Goal: Participate in discussion: Engage in conversation with other users on a specific topic

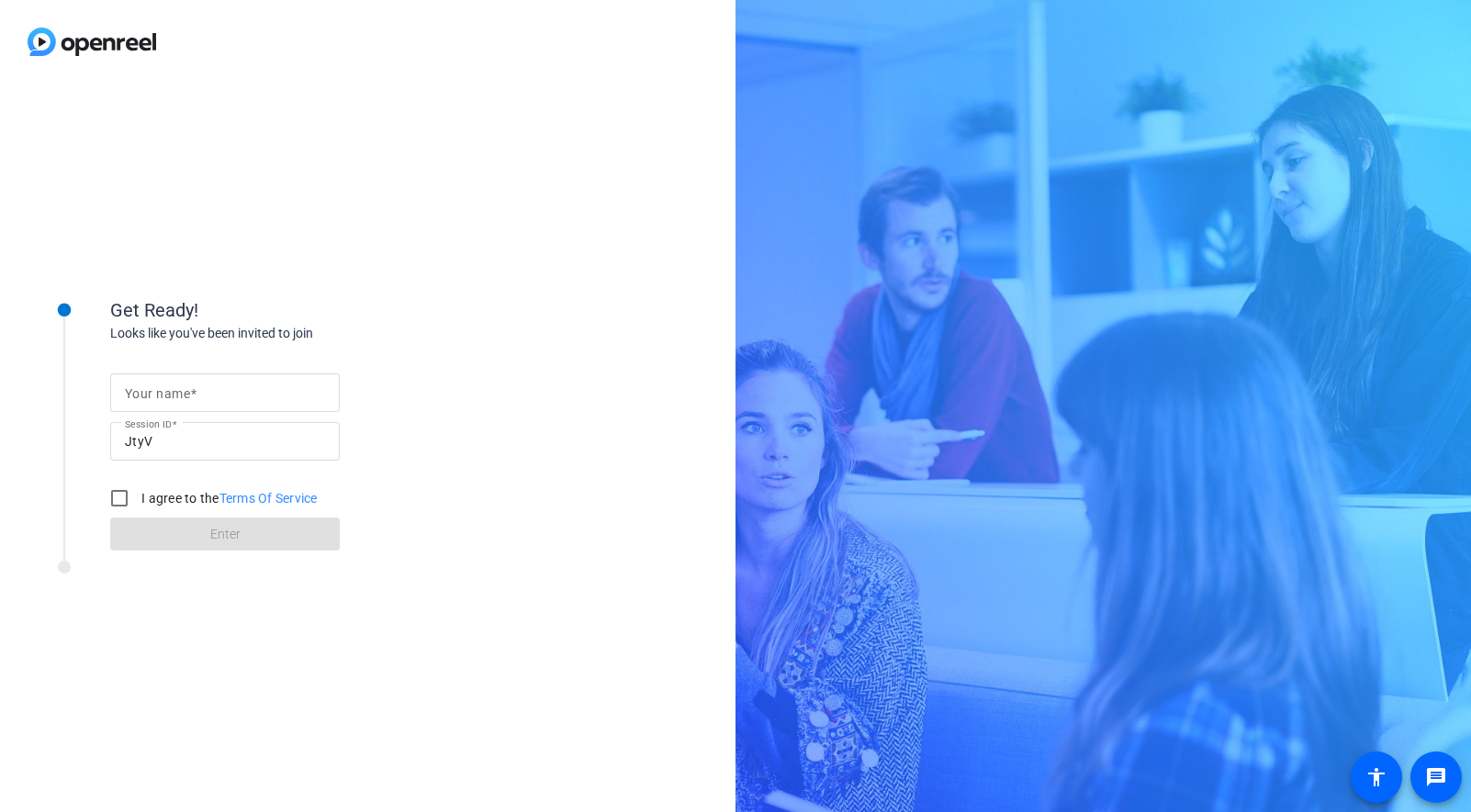
click at [183, 392] on mat-label "Your name" at bounding box center [158, 393] width 66 height 15
click at [183, 392] on input "Your name" at bounding box center [225, 392] width 201 height 23
type input "AWS Studio"
click at [115, 504] on input "I agree to the Terms Of Service" at bounding box center [119, 499] width 37 height 37
checkbox input "true"
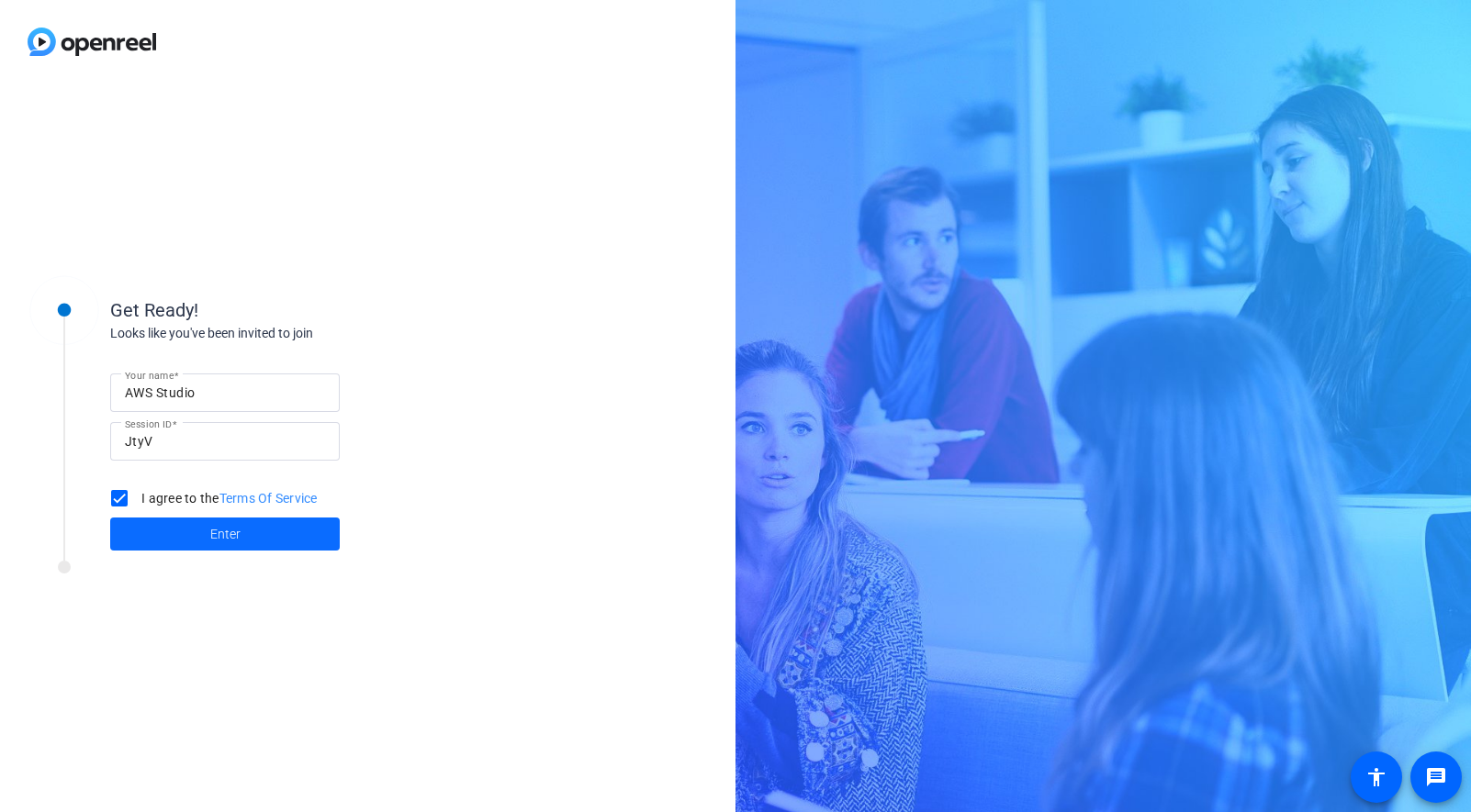
click at [256, 535] on span at bounding box center [225, 534] width 230 height 44
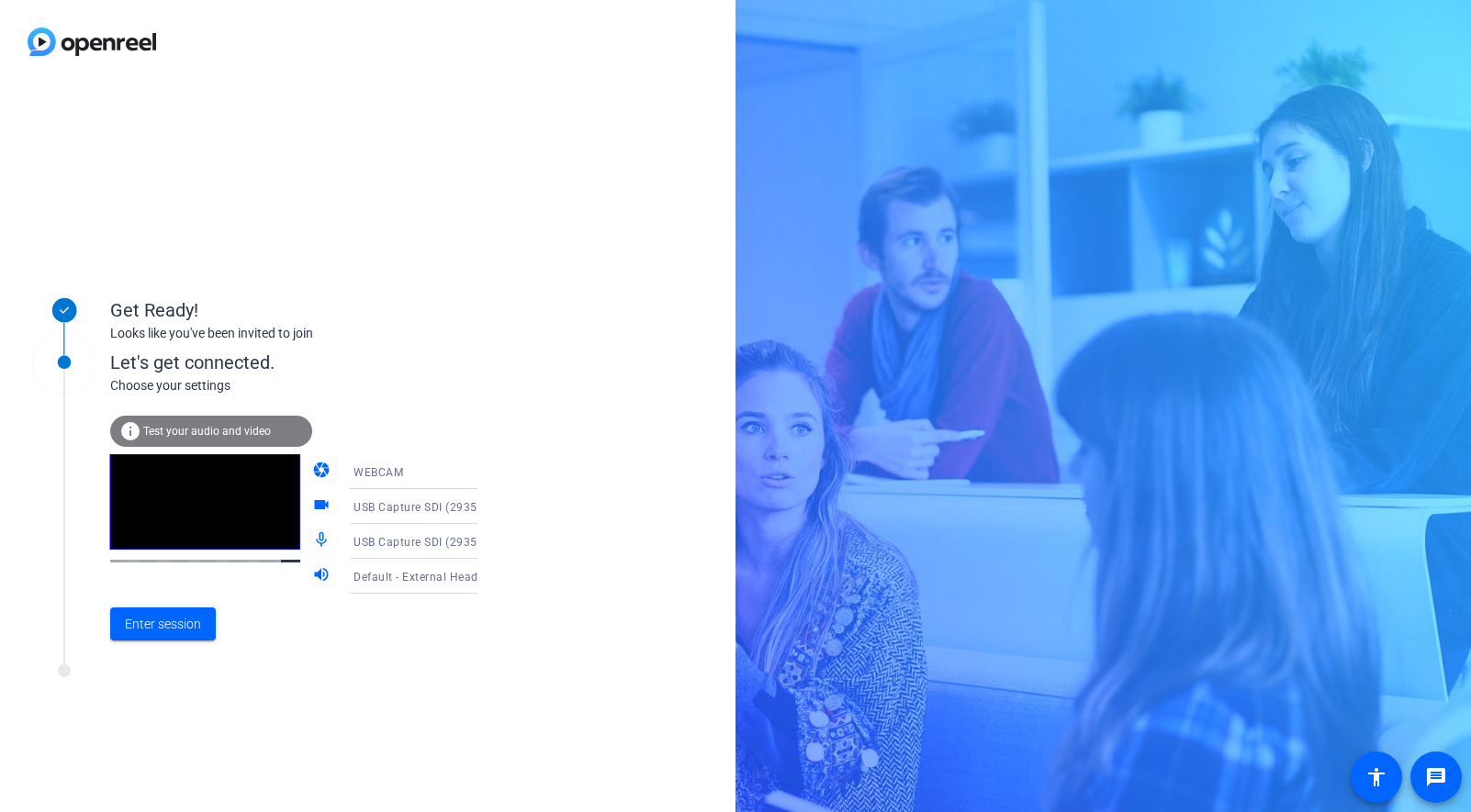
click at [416, 586] on div "Default - External Headphones (Built-in)" at bounding box center [422, 576] width 137 height 23
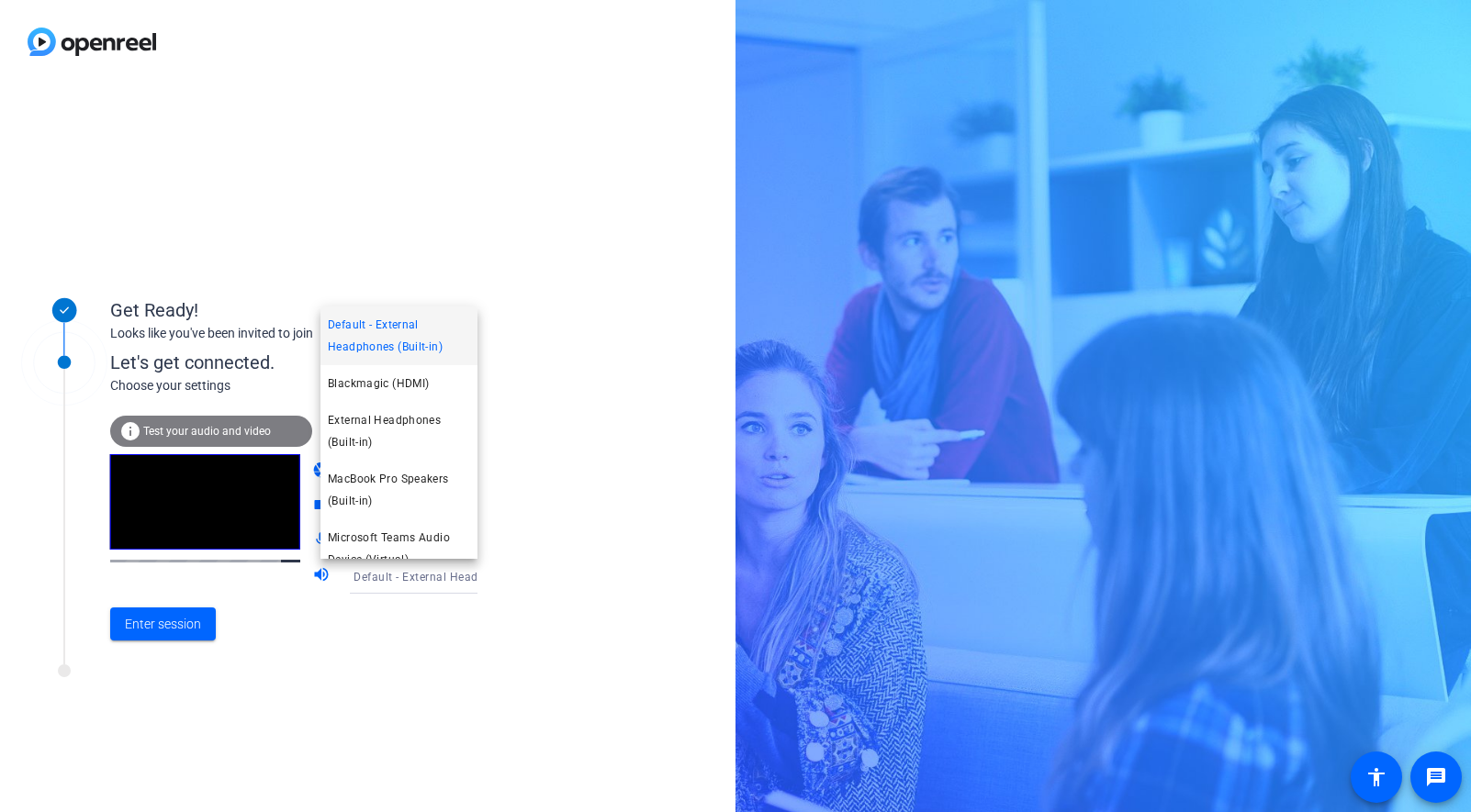
click at [410, 609] on div at bounding box center [735, 406] width 1471 height 812
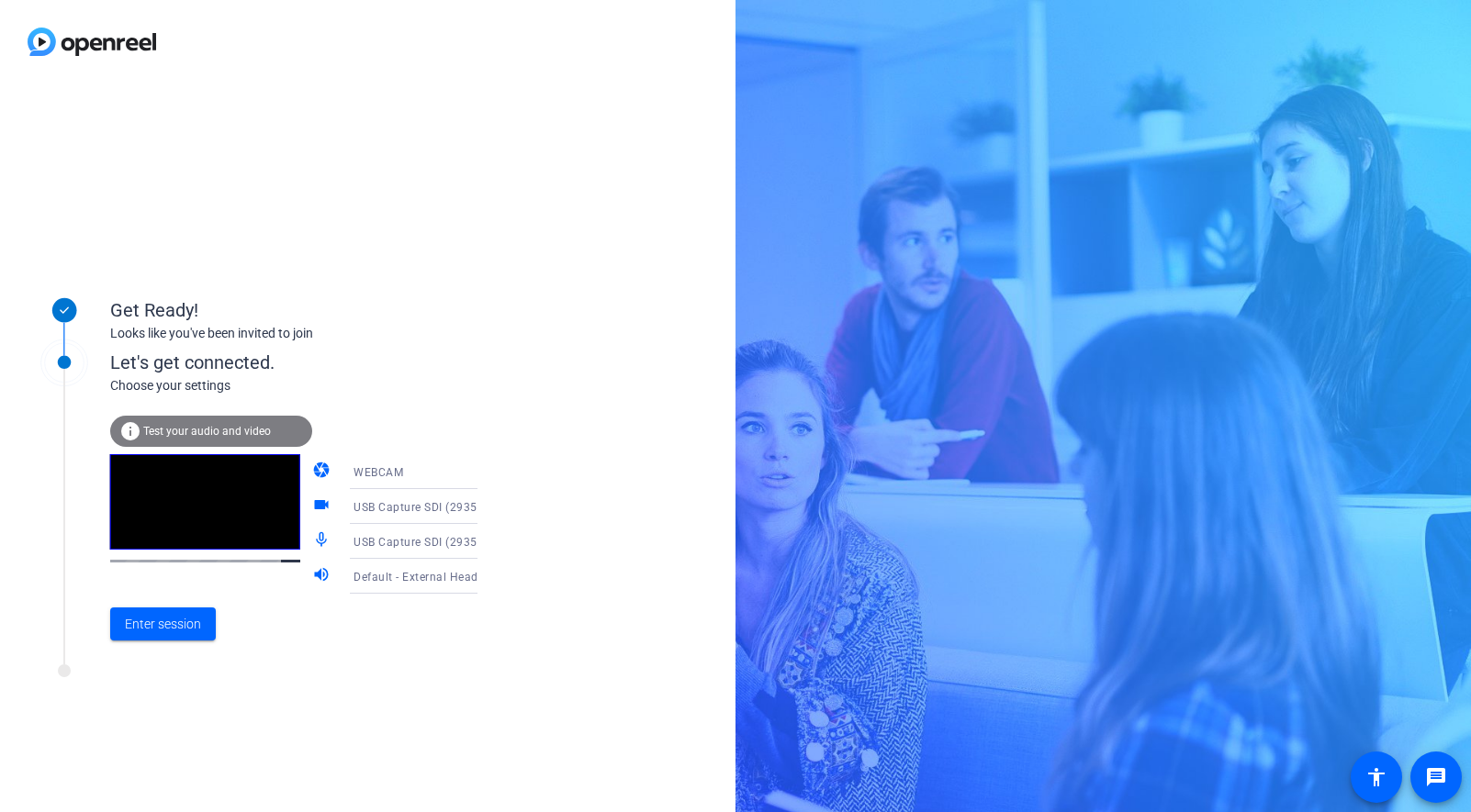
click at [484, 474] on icon at bounding box center [495, 472] width 23 height 23
click at [469, 406] on div at bounding box center [735, 406] width 1471 height 812
click at [170, 627] on span "Enter session" at bounding box center [163, 625] width 76 height 20
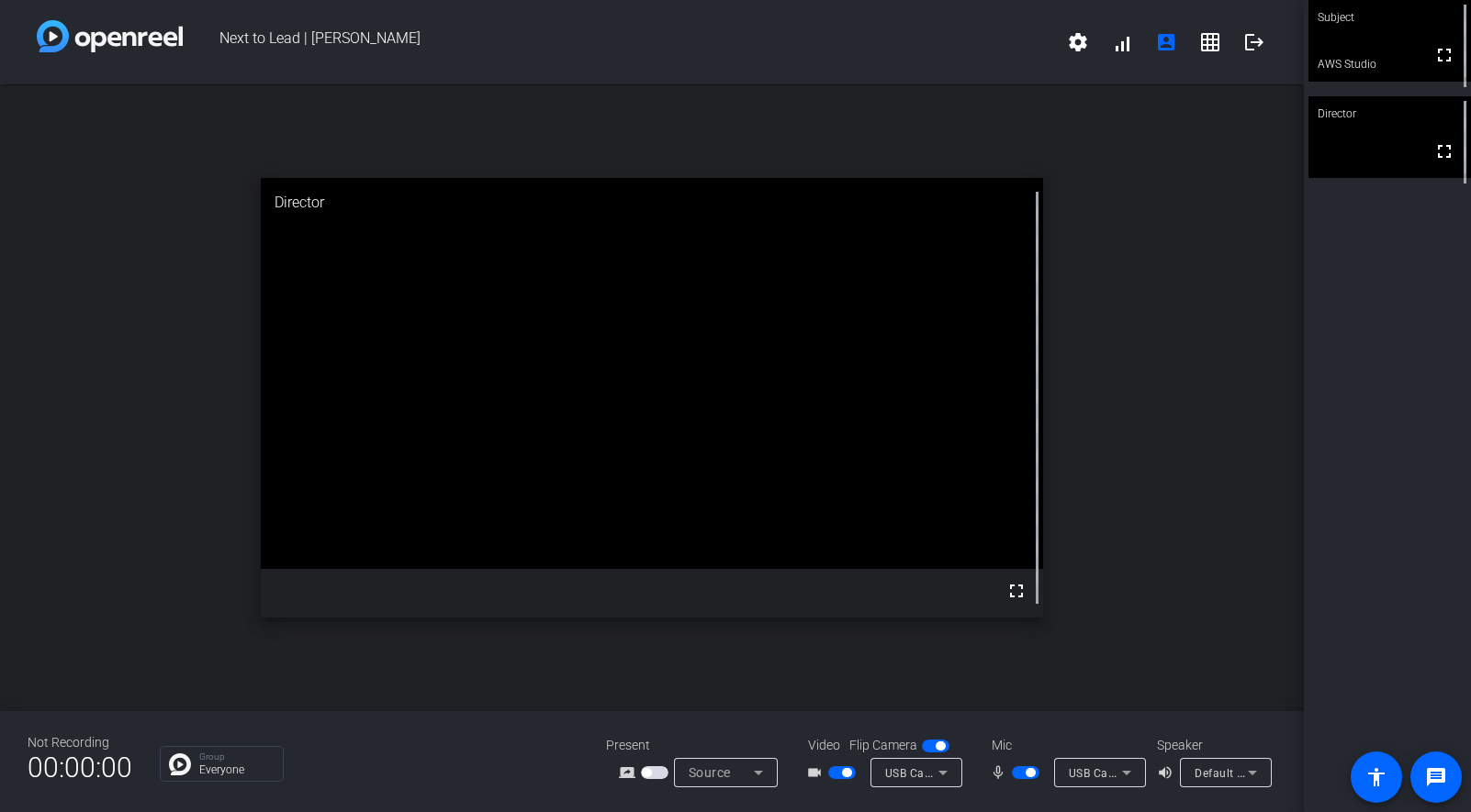
click at [842, 770] on span "button" at bounding box center [846, 772] width 9 height 9
click at [1026, 769] on span "button" at bounding box center [1030, 772] width 9 height 9
click at [1166, 454] on div "open_in_new Director fullscreen" at bounding box center [652, 397] width 1304 height 627
click at [1173, 54] on span at bounding box center [1166, 42] width 44 height 44
click at [1088, 26] on span at bounding box center [1078, 42] width 44 height 44
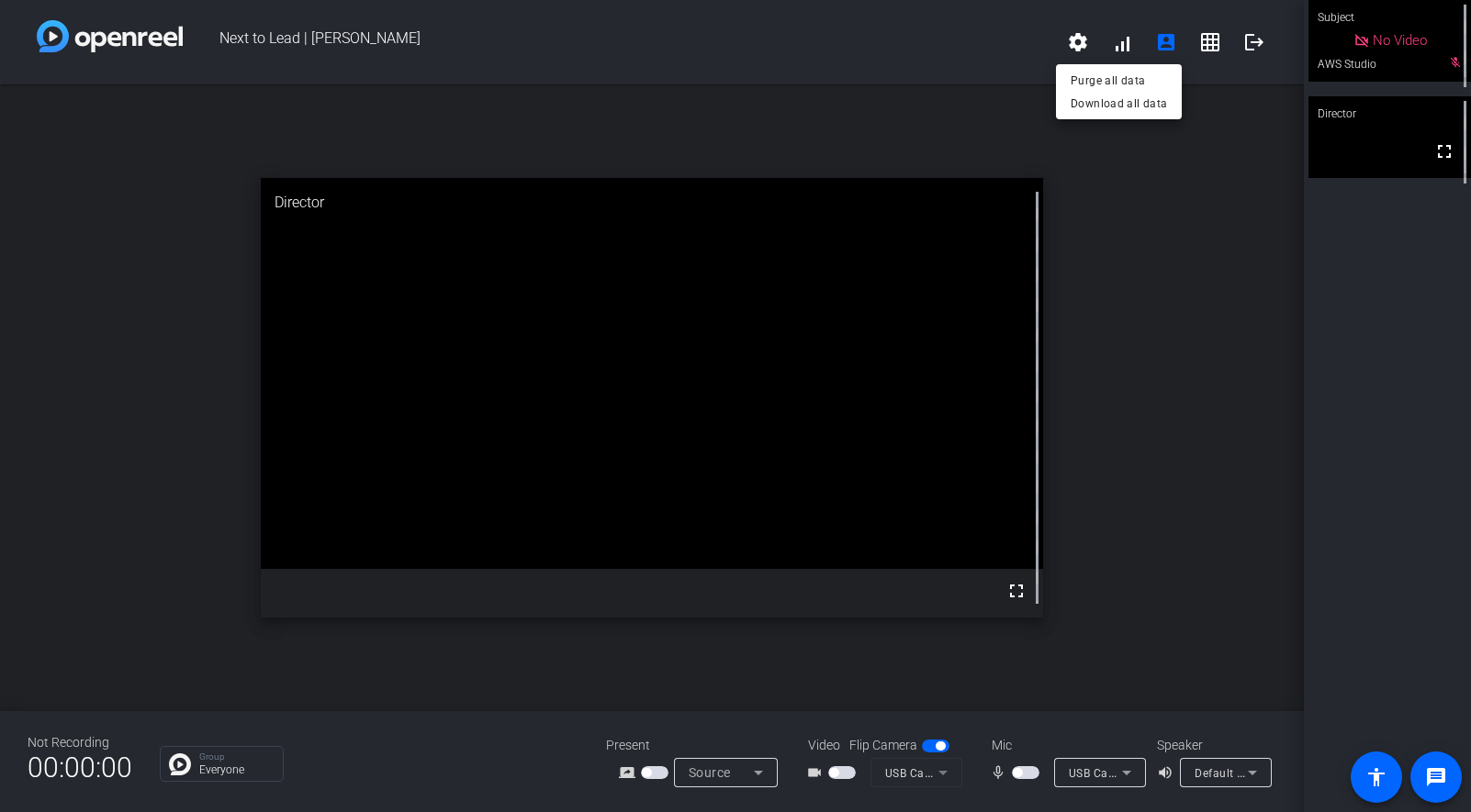
click at [957, 99] on div at bounding box center [735, 406] width 1471 height 812
click at [1227, 49] on span at bounding box center [1210, 42] width 44 height 44
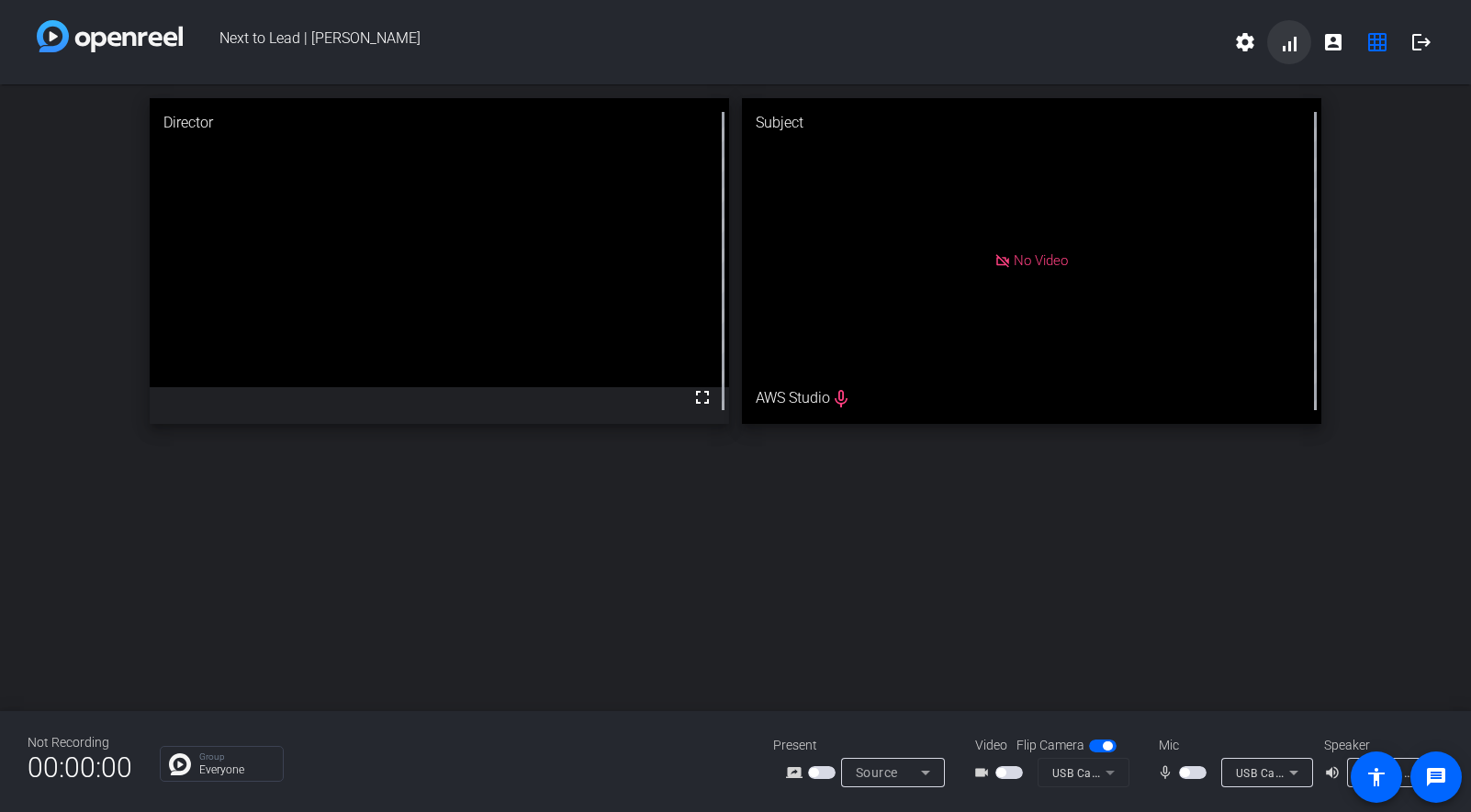
click at [1279, 51] on span at bounding box center [1289, 42] width 44 height 44
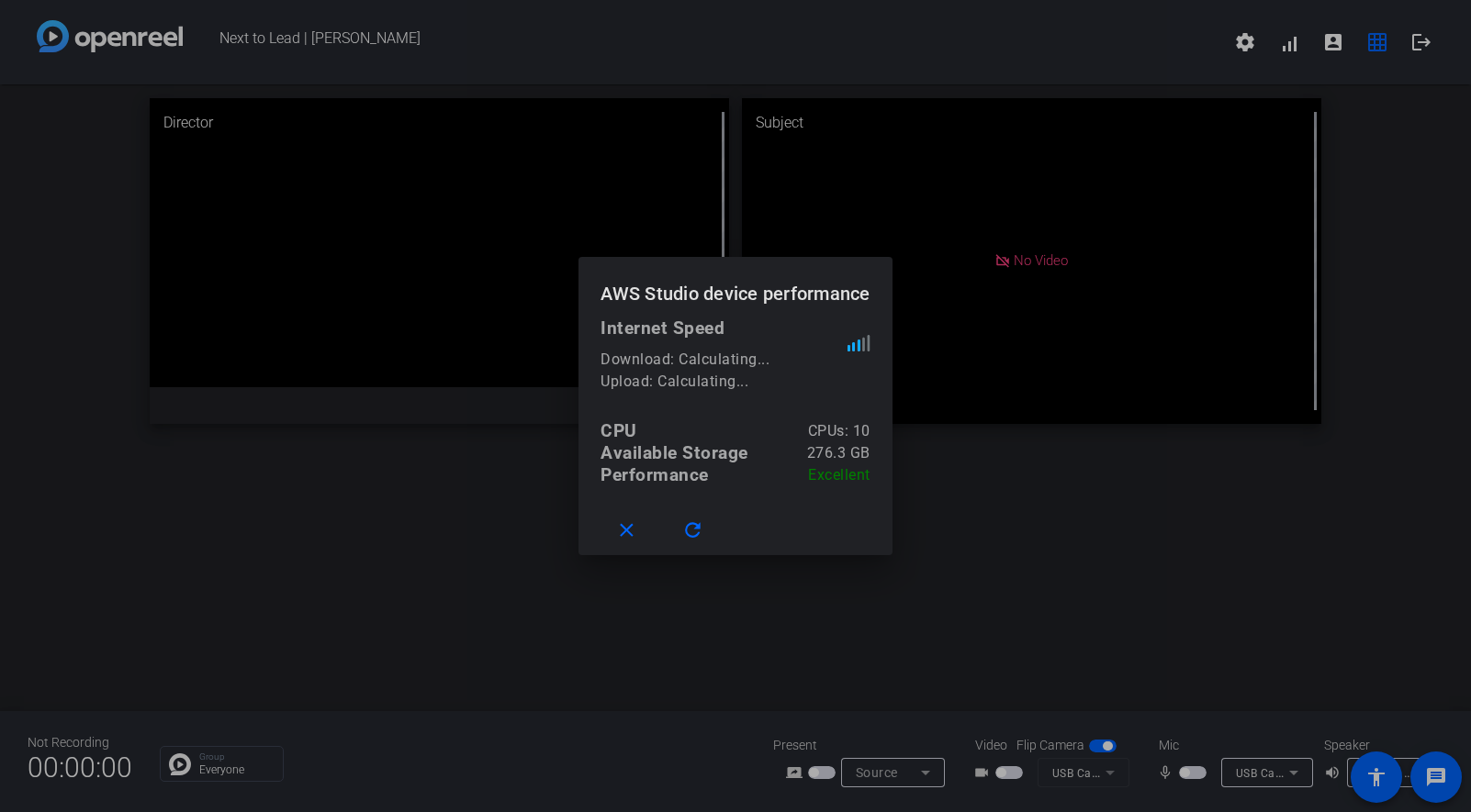
click at [684, 572] on div at bounding box center [735, 406] width 1471 height 812
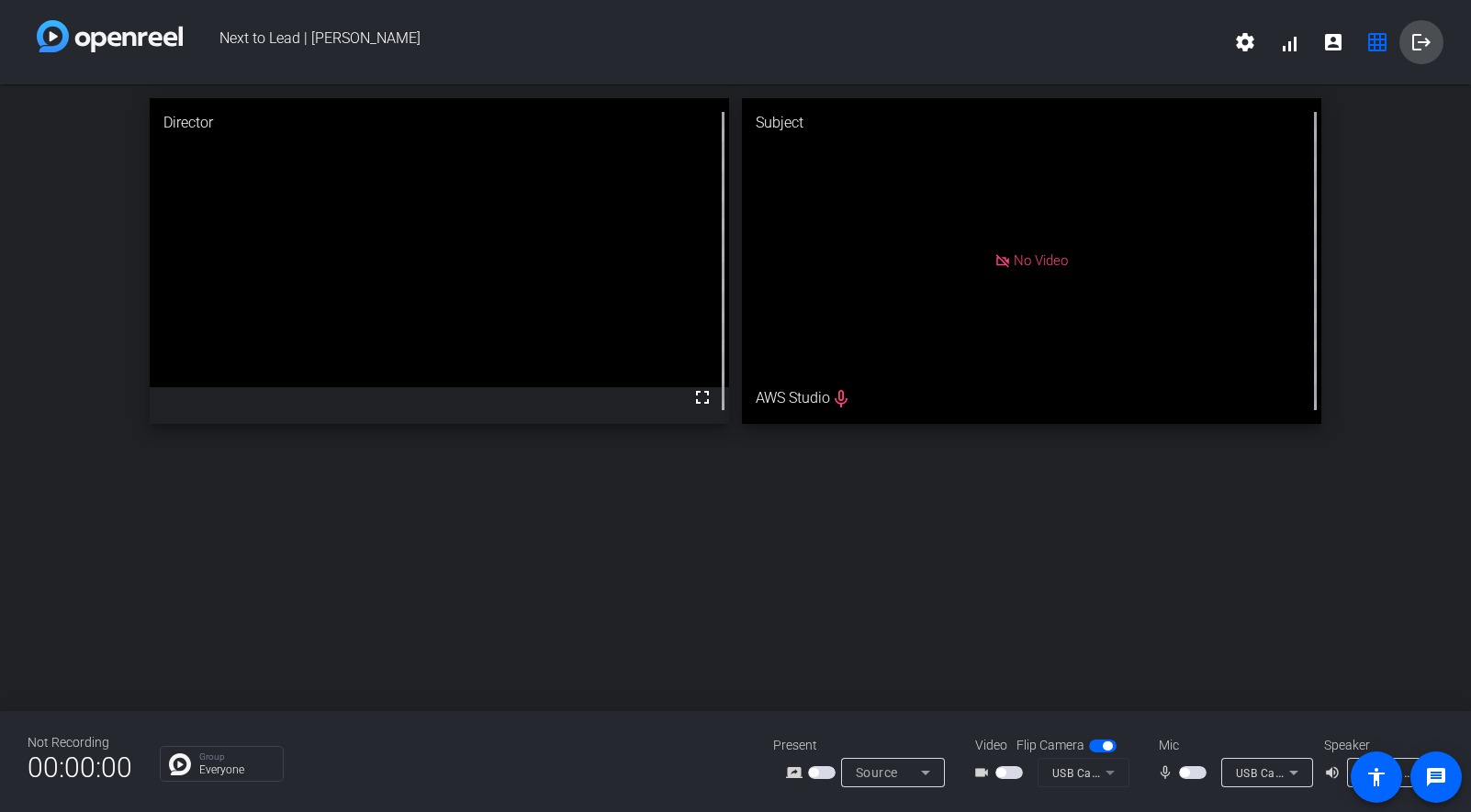
click at [1416, 33] on mat-icon "logout" at bounding box center [1421, 42] width 23 height 23
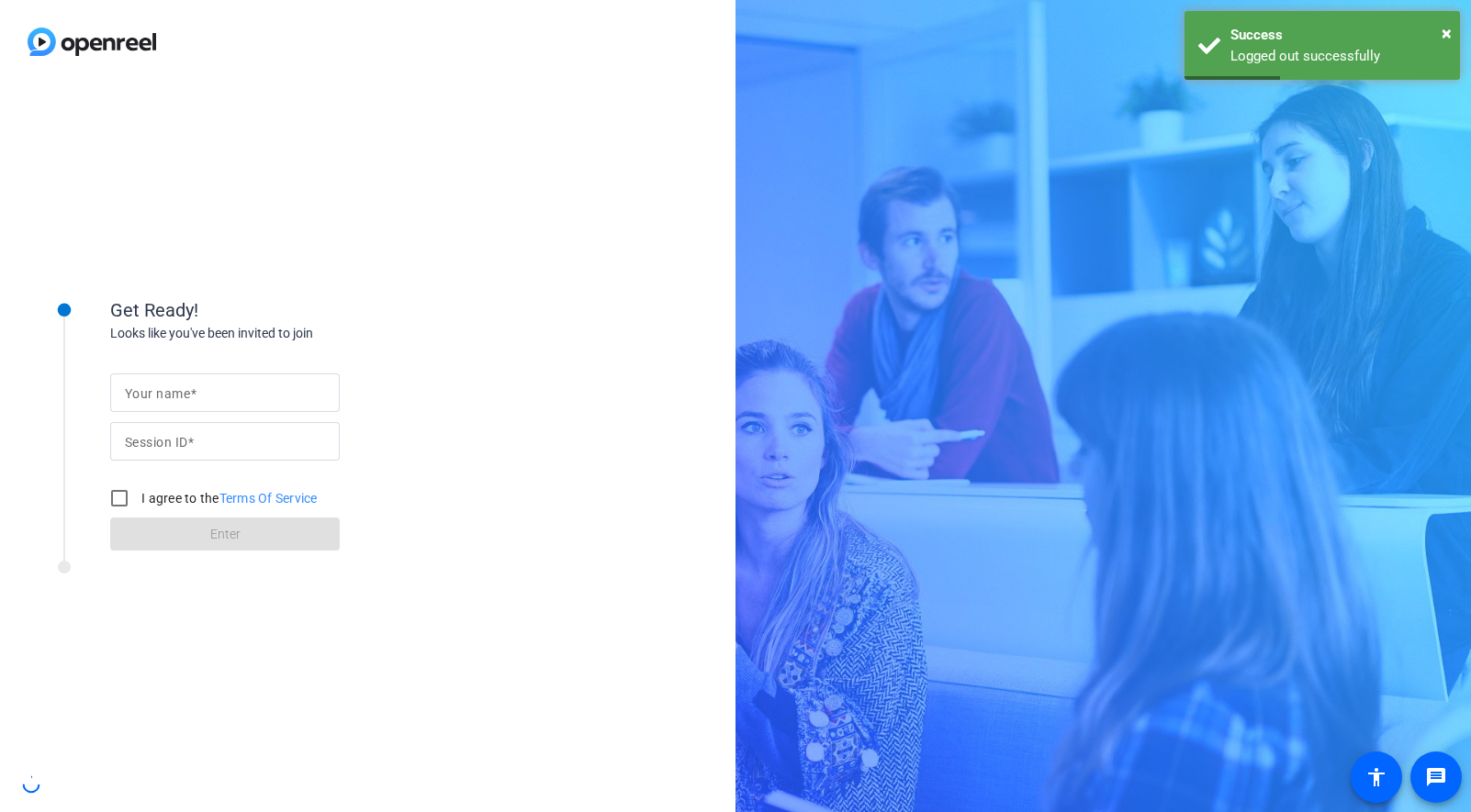
click at [274, 395] on input "Your name" at bounding box center [225, 392] width 201 height 23
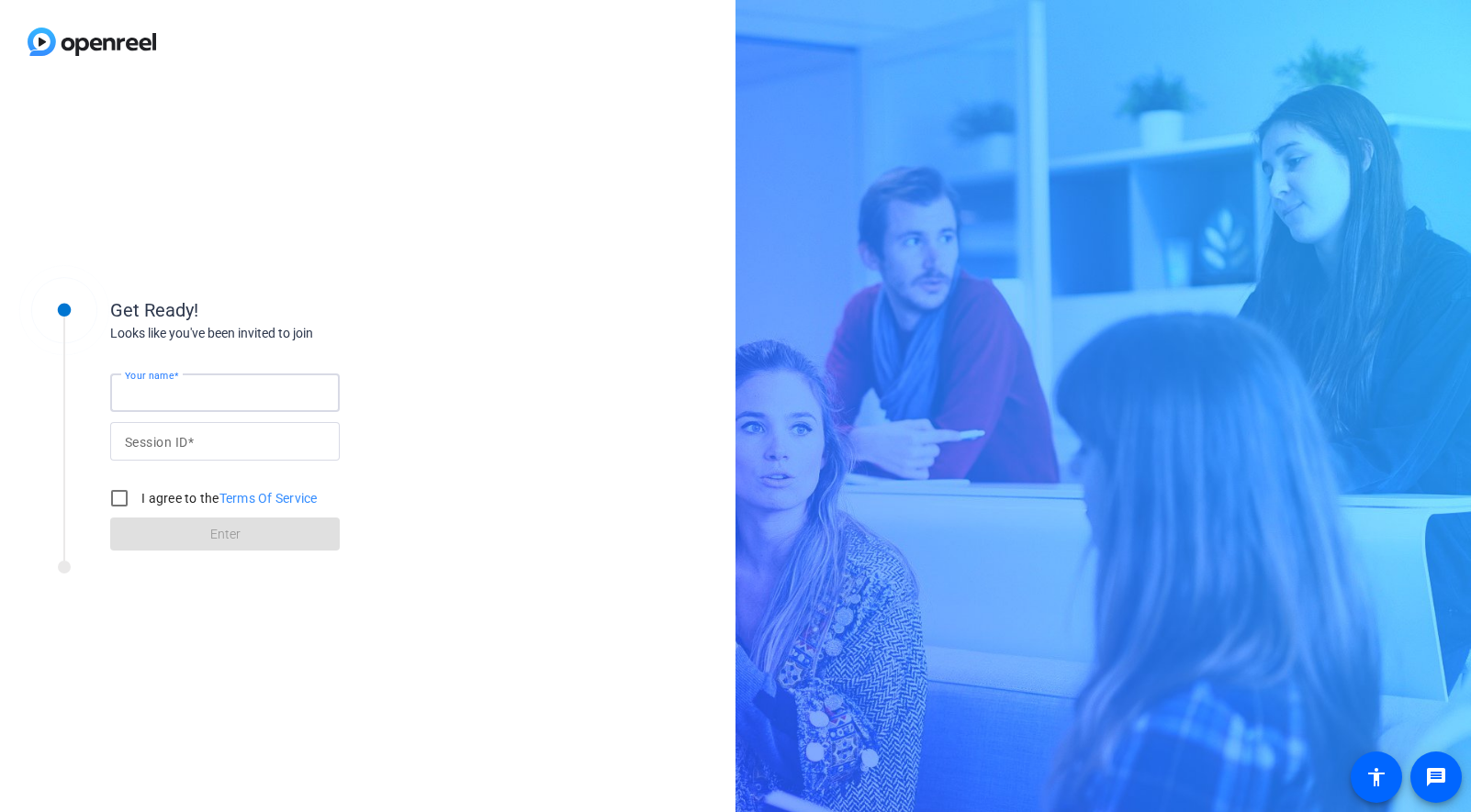
type input "AWS Studio"
click at [246, 434] on input "Session ID" at bounding box center [225, 441] width 201 height 23
type input "JtyV"
click at [117, 502] on input "I agree to the Terms Of Service" at bounding box center [119, 499] width 37 height 37
checkbox input "true"
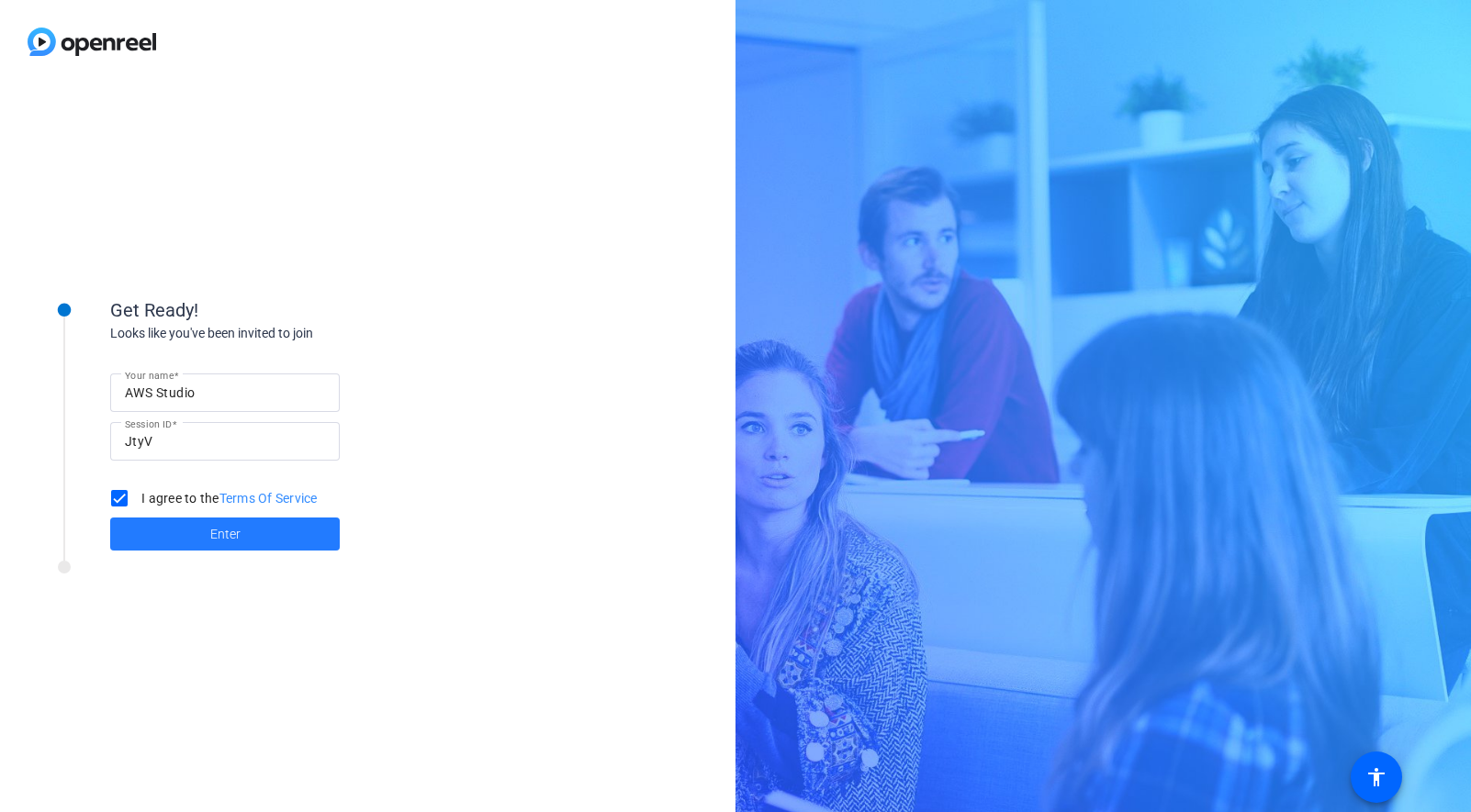
click at [291, 532] on span at bounding box center [225, 534] width 230 height 44
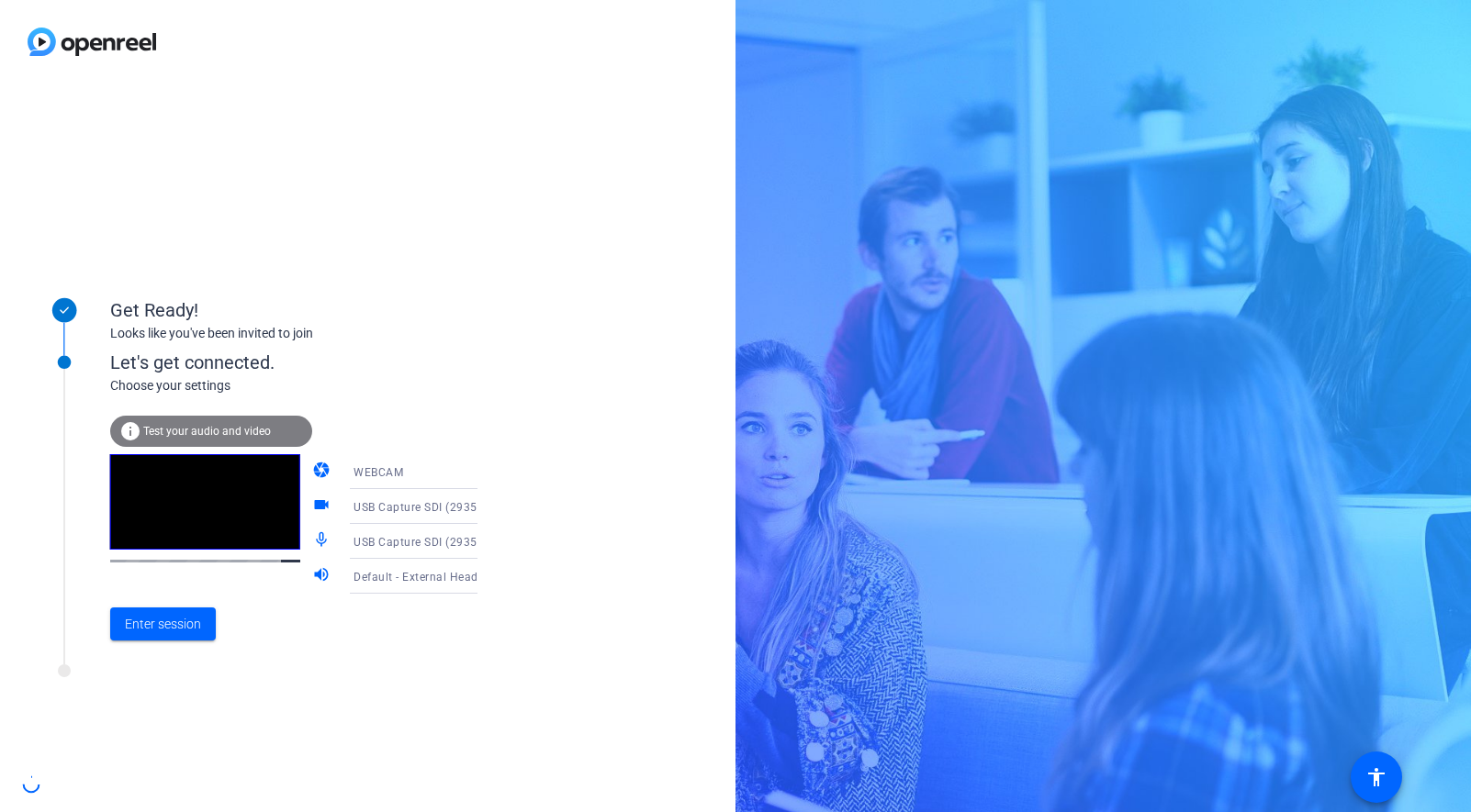
click at [484, 544] on icon at bounding box center [495, 541] width 23 height 23
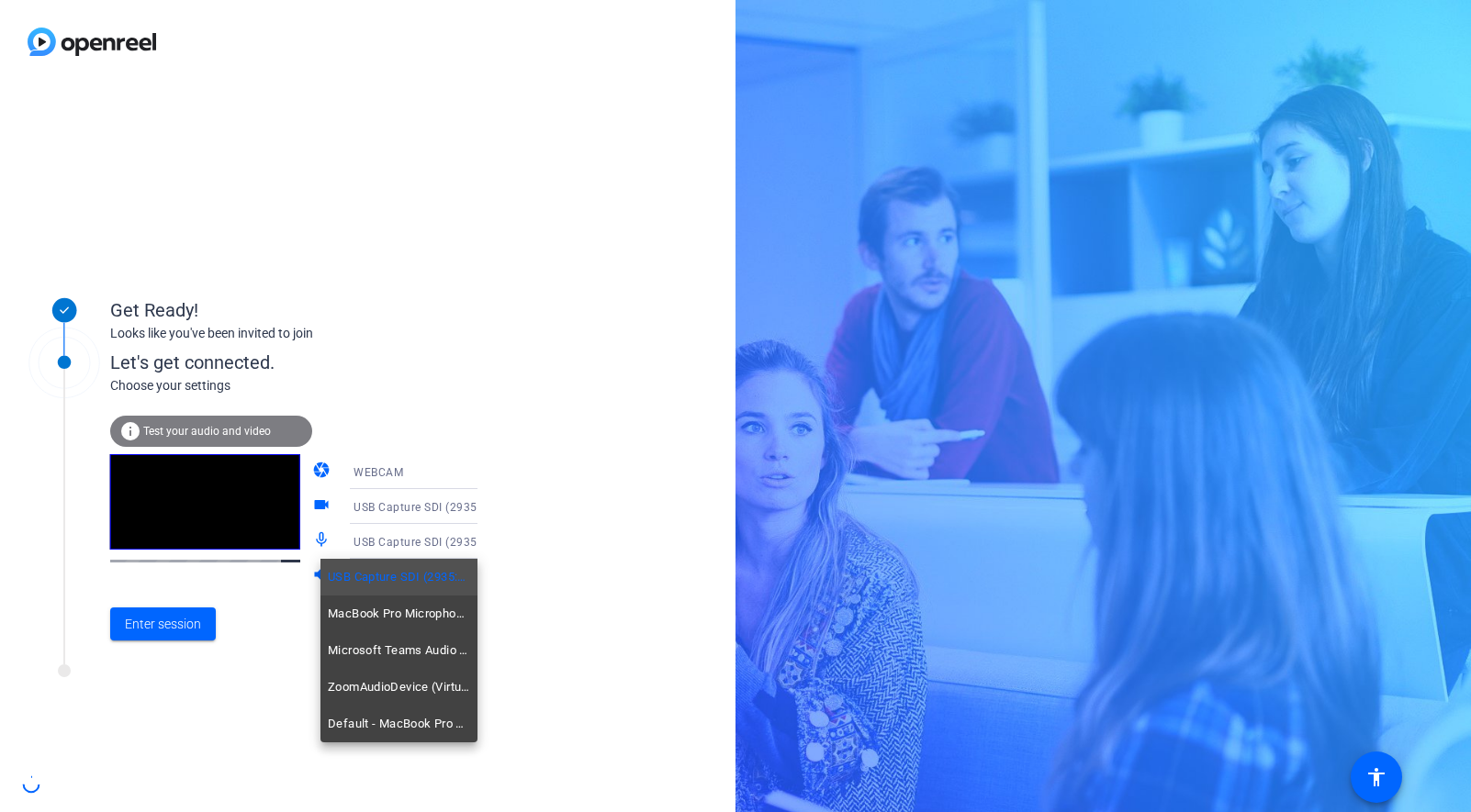
click at [461, 544] on div at bounding box center [735, 406] width 1471 height 812
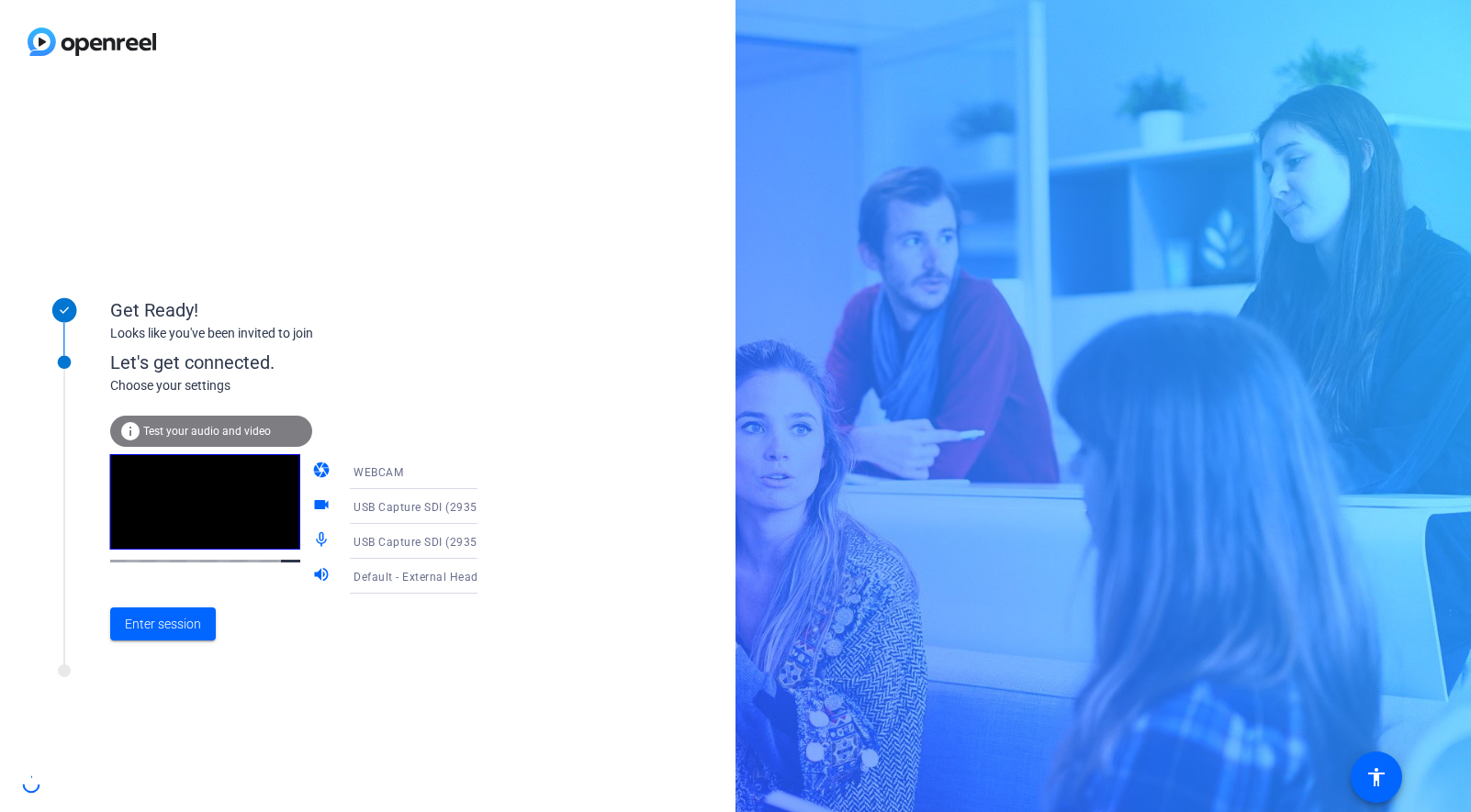
click at [484, 574] on icon at bounding box center [495, 576] width 23 height 23
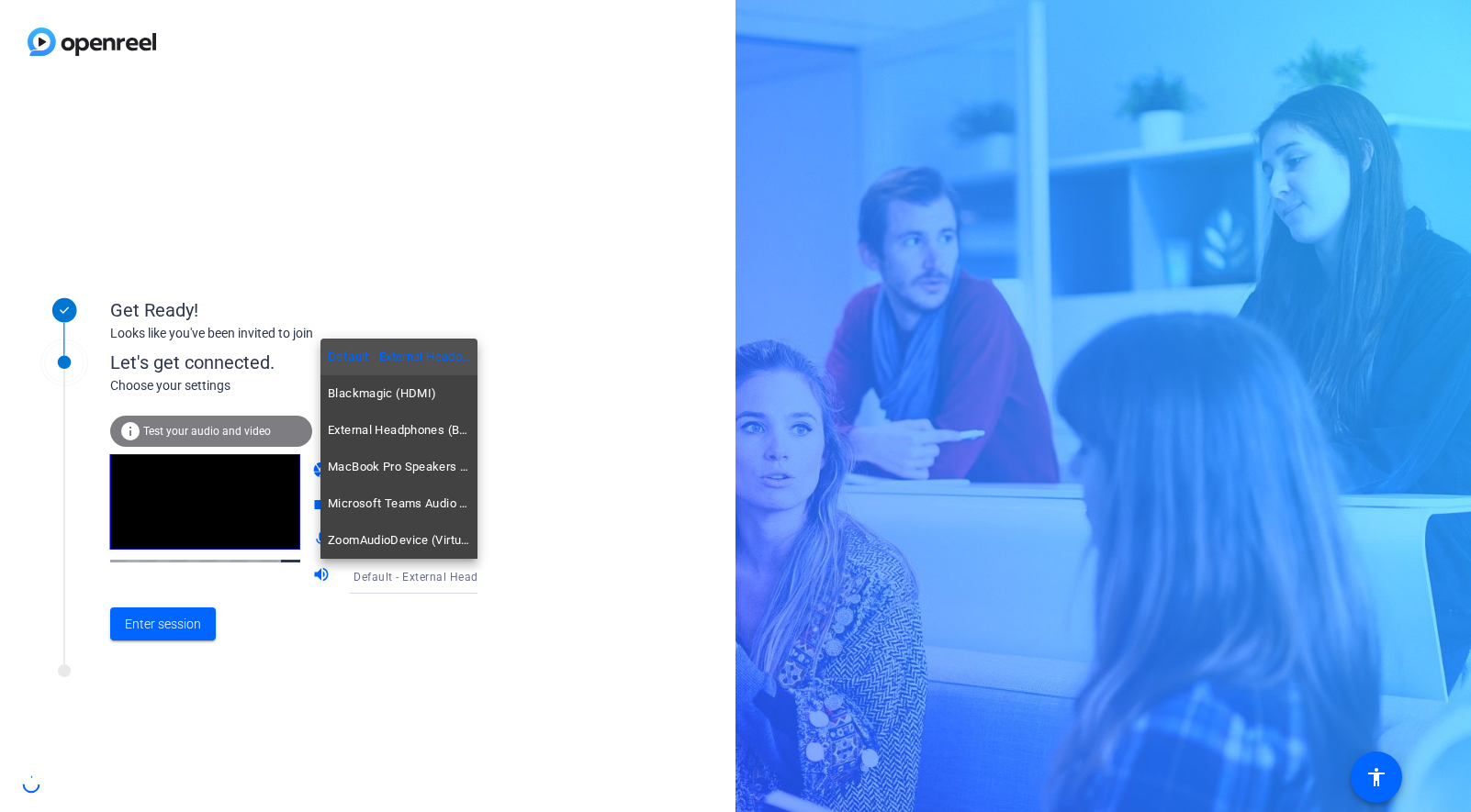
click at [347, 622] on div at bounding box center [735, 406] width 1471 height 812
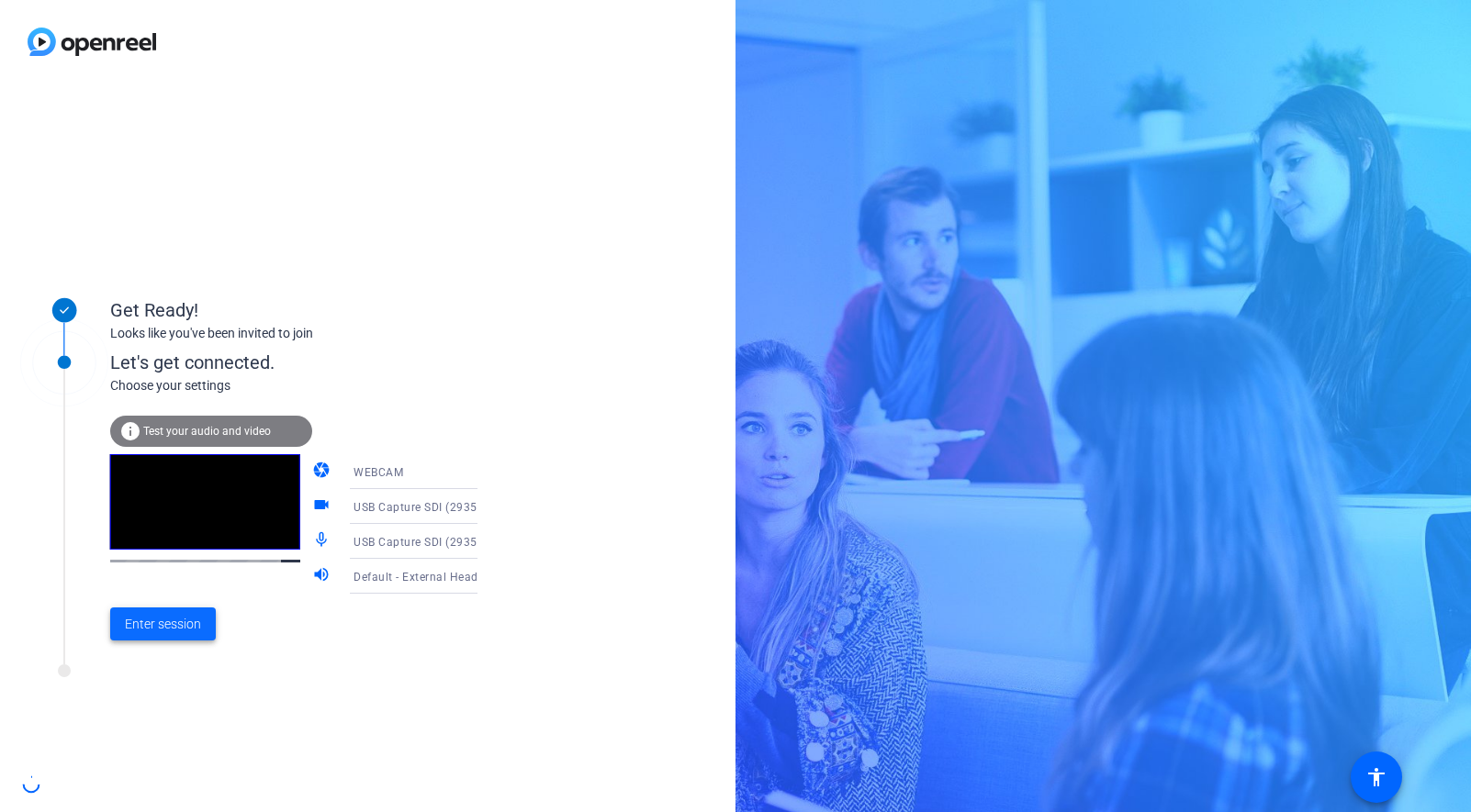
click at [166, 618] on span "Enter session" at bounding box center [163, 625] width 76 height 20
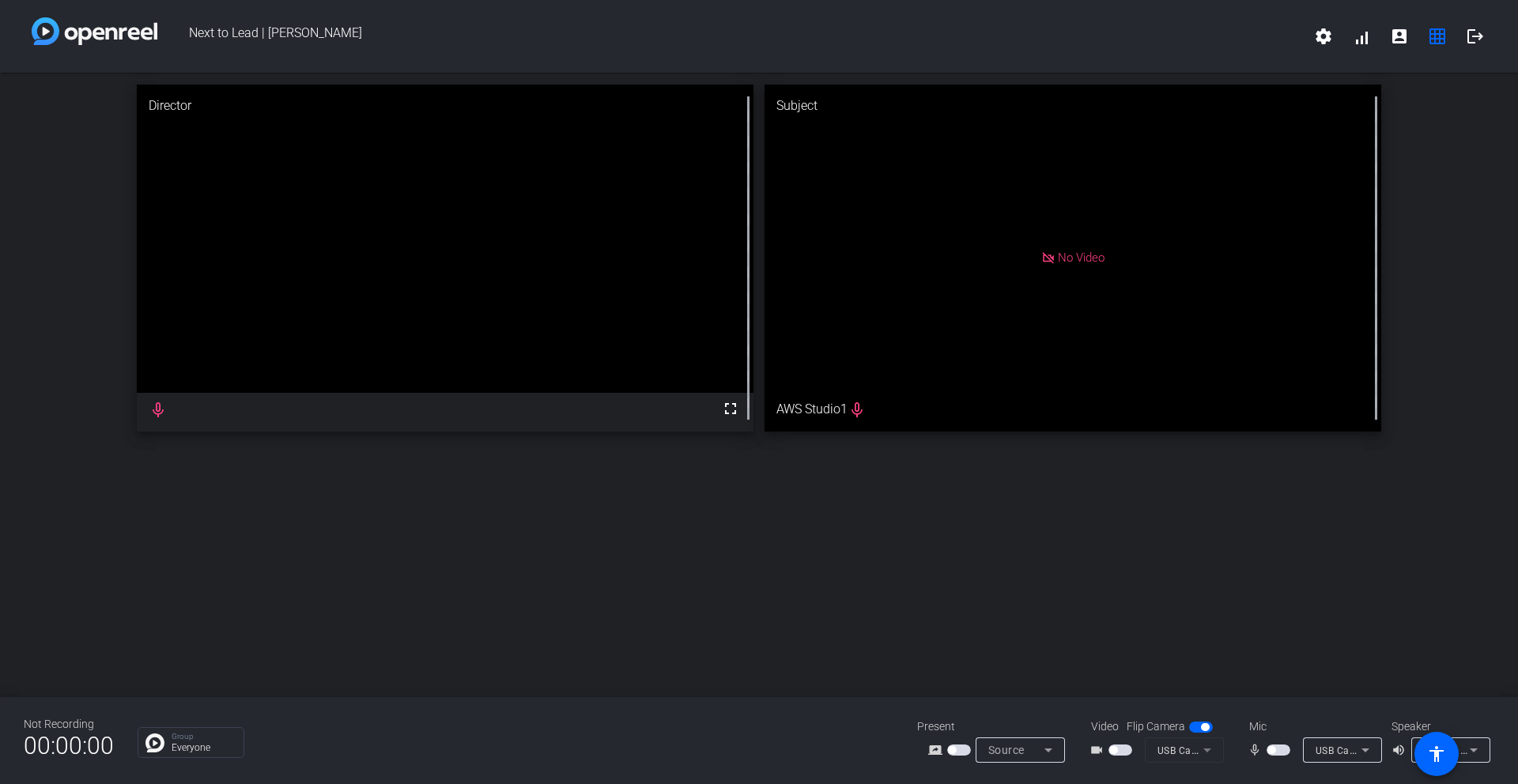
click at [1120, 699] on span "button" at bounding box center [1120, 749] width 24 height 11
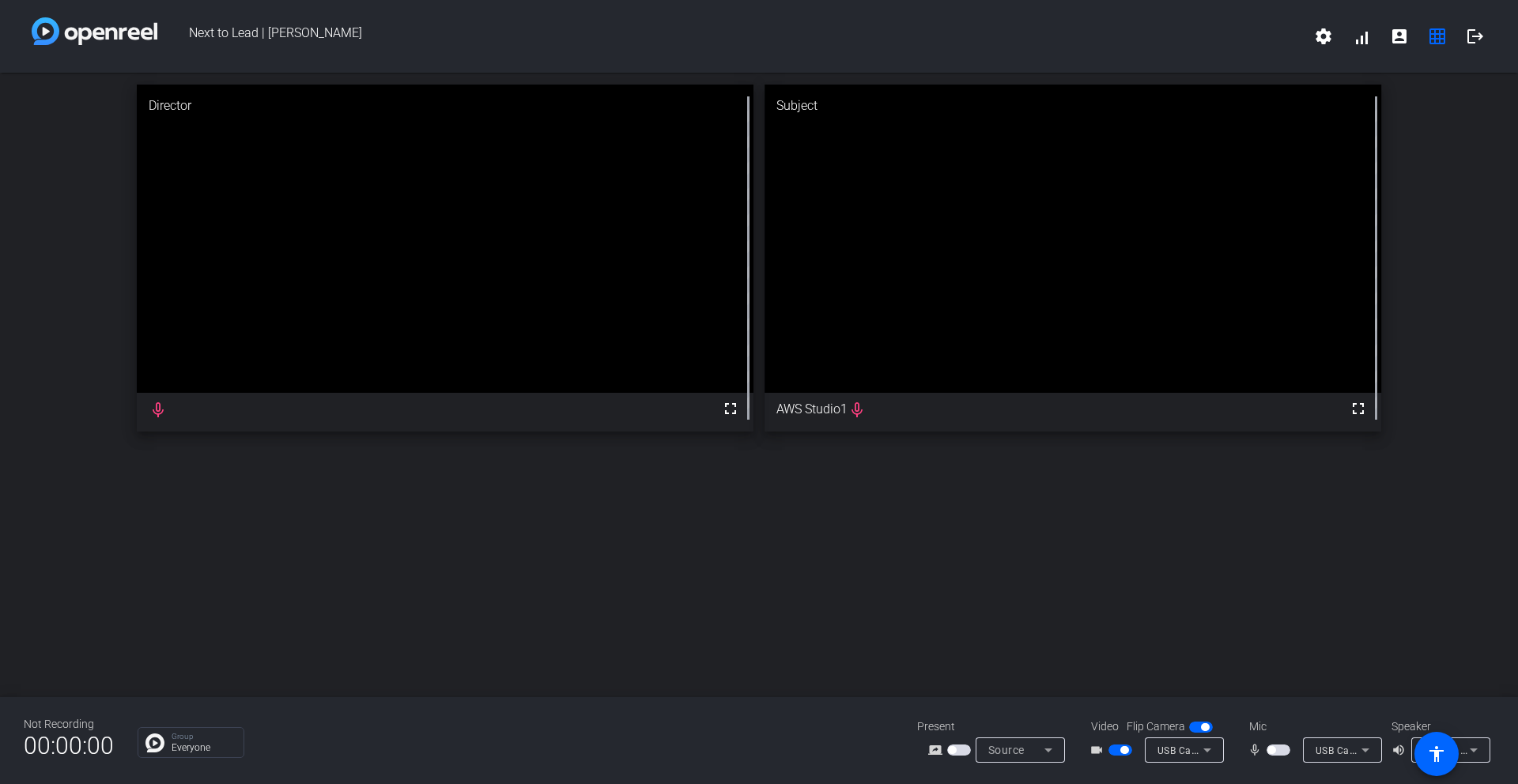
click at [1265, 699] on span "button" at bounding box center [1278, 749] width 24 height 11
click at [730, 411] on mat-icon "fullscreen" at bounding box center [730, 408] width 19 height 19
click at [1053, 699] on icon at bounding box center [1048, 749] width 19 height 19
click at [1053, 699] on div at bounding box center [759, 392] width 1518 height 784
click at [1265, 34] on mat-icon "settings" at bounding box center [1323, 36] width 19 height 19
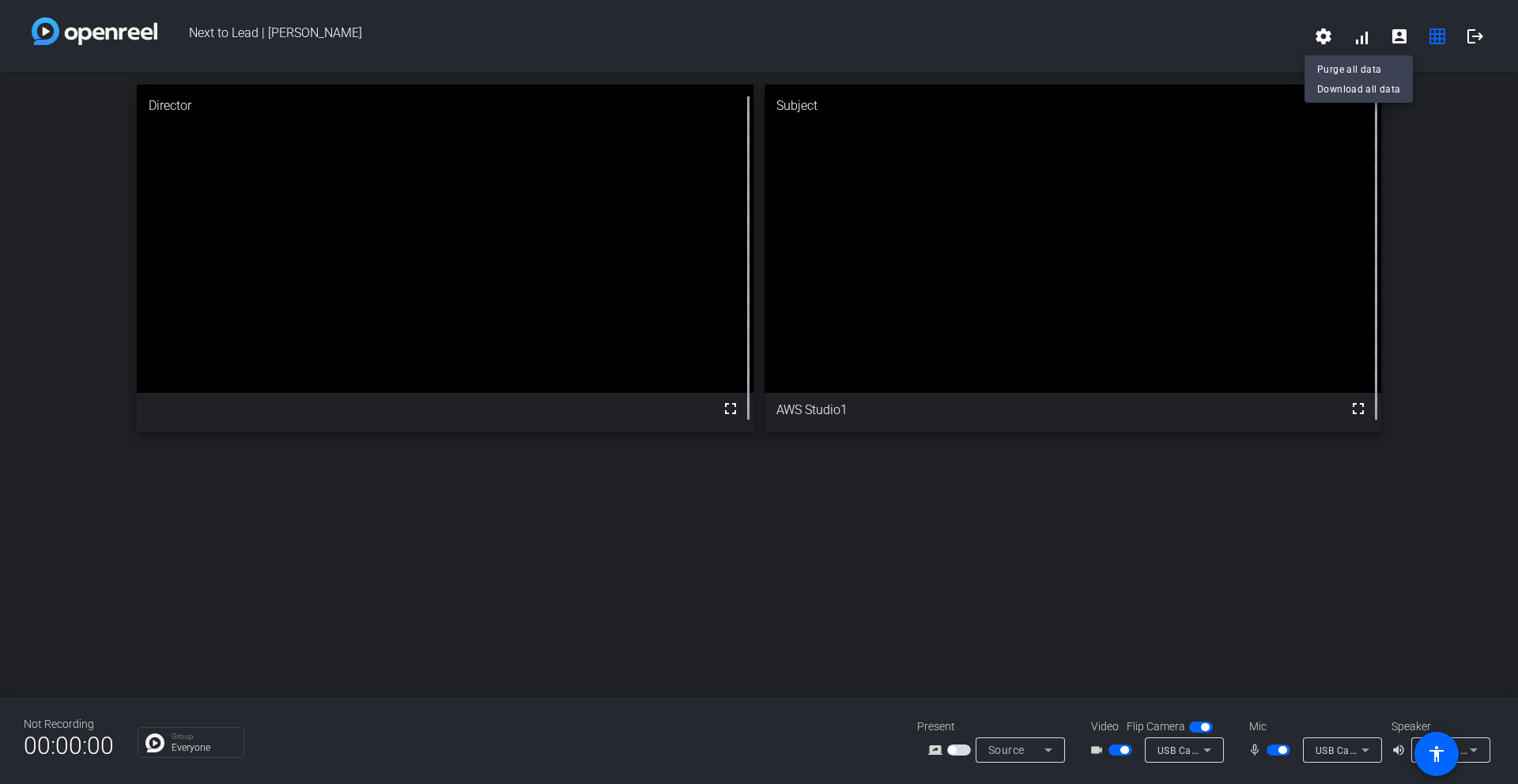
click at [1265, 37] on div at bounding box center [759, 392] width 1518 height 784
click at [1265, 41] on span at bounding box center [1360, 36] width 38 height 38
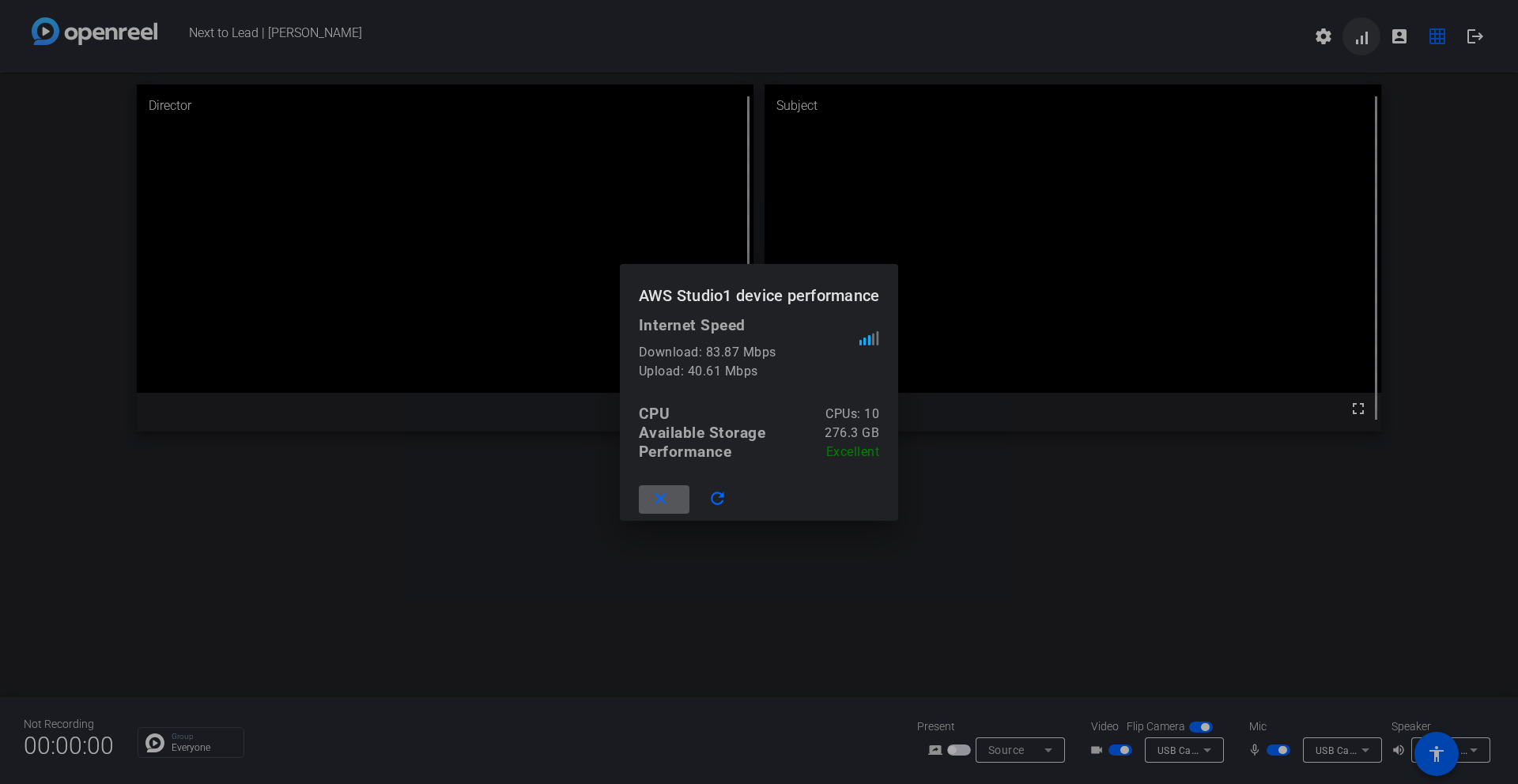
click at [1265, 41] on div at bounding box center [759, 392] width 1518 height 784
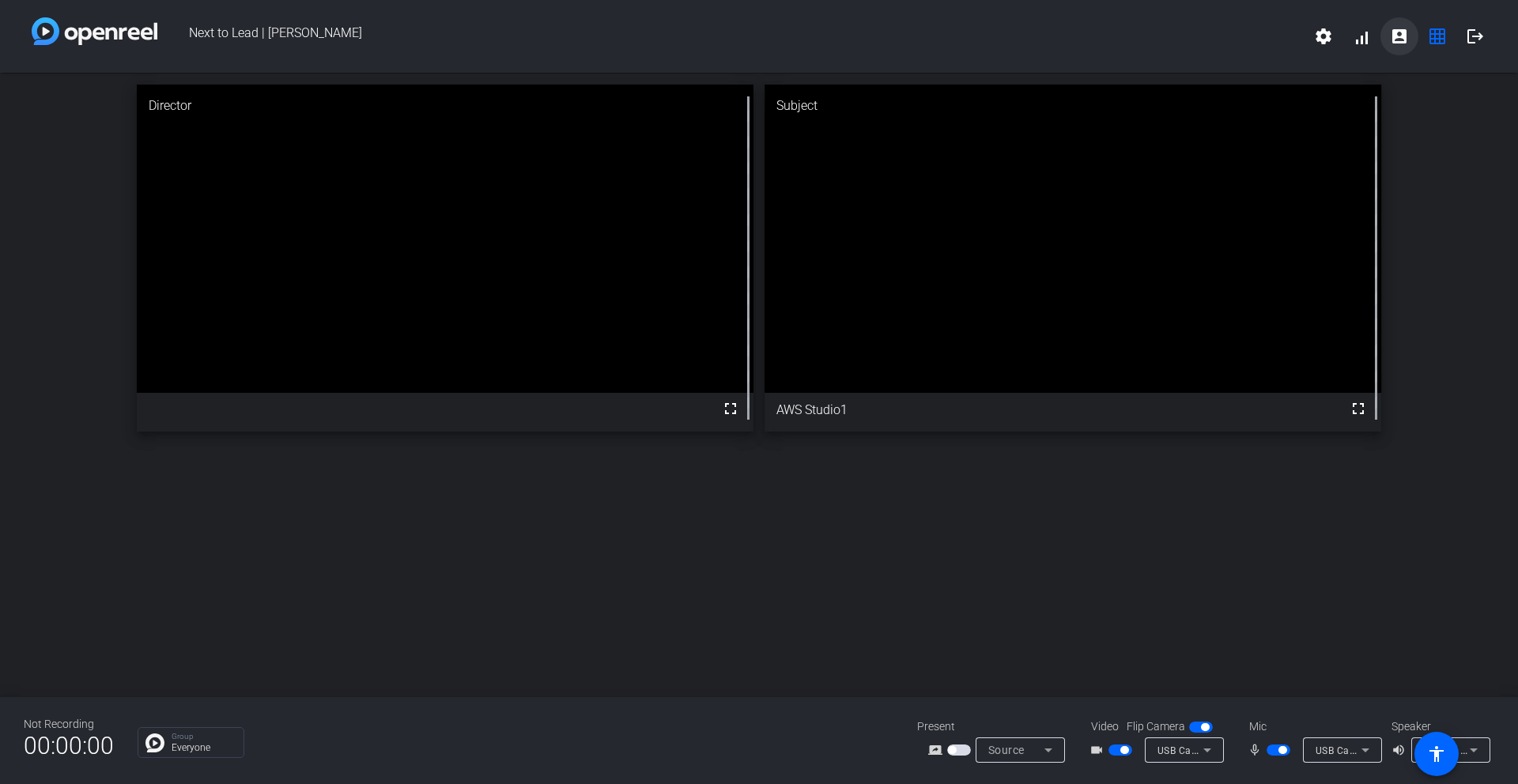
click at [1265, 34] on mat-icon "account_box" at bounding box center [1399, 36] width 19 height 19
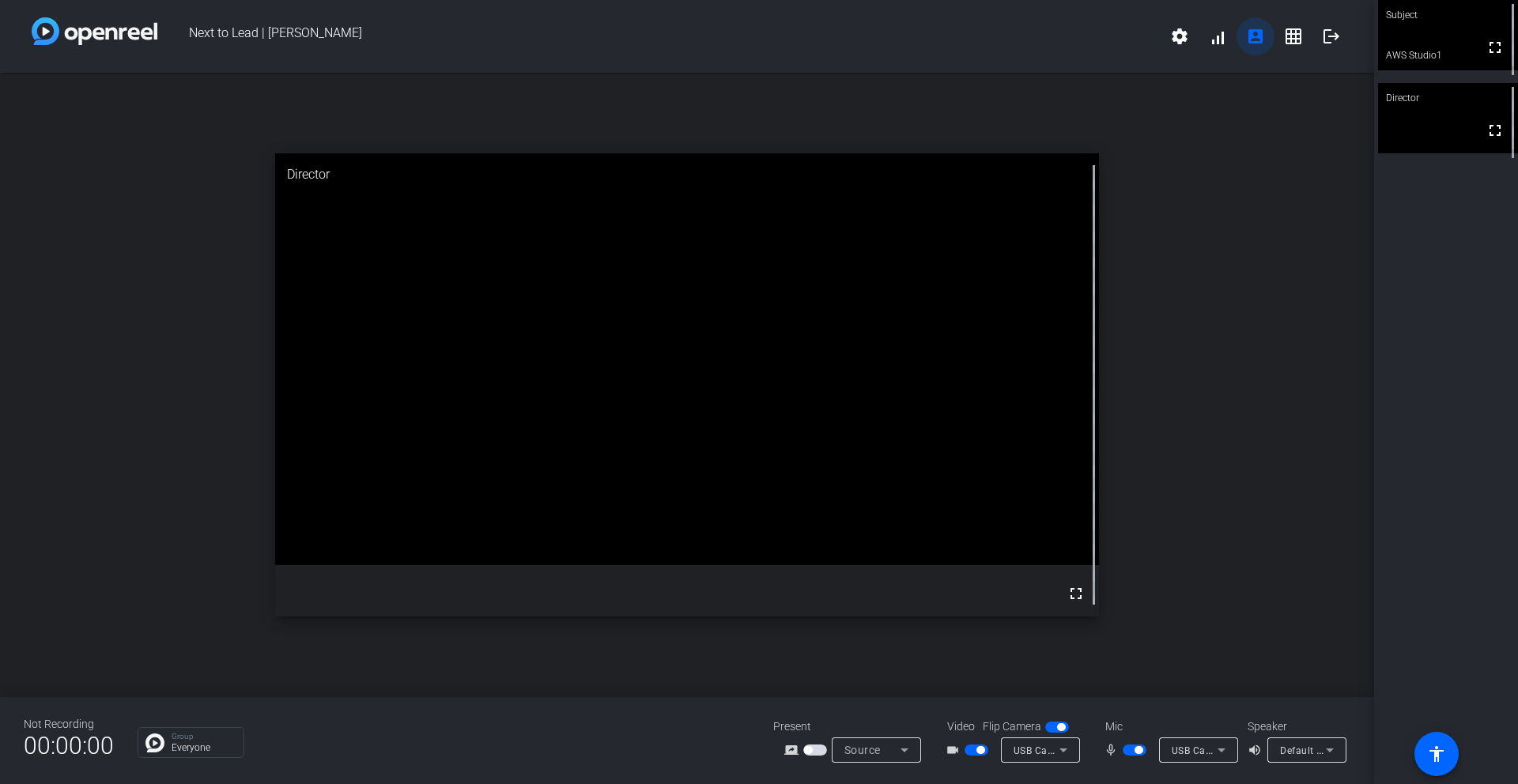
click at [1259, 32] on mat-icon "account_box" at bounding box center [1255, 36] width 19 height 19
click at [1265, 33] on mat-icon "grid_on" at bounding box center [1293, 36] width 19 height 19
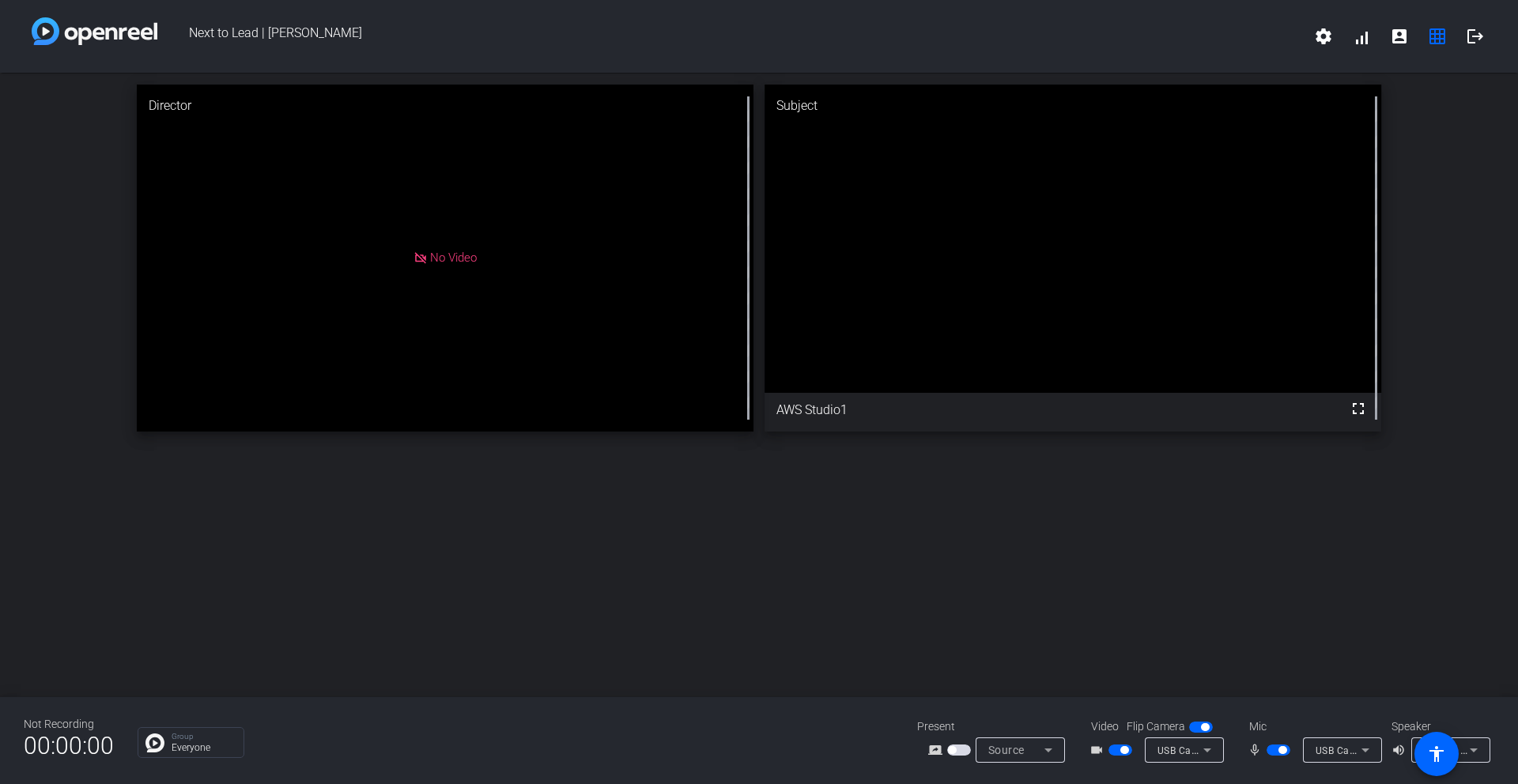
click at [1204, 699] on span "button" at bounding box center [1200, 727] width 24 height 11
click at [1265, 699] on span "button" at bounding box center [1278, 749] width 24 height 11
click at [1114, 699] on span "button" at bounding box center [1120, 749] width 24 height 11
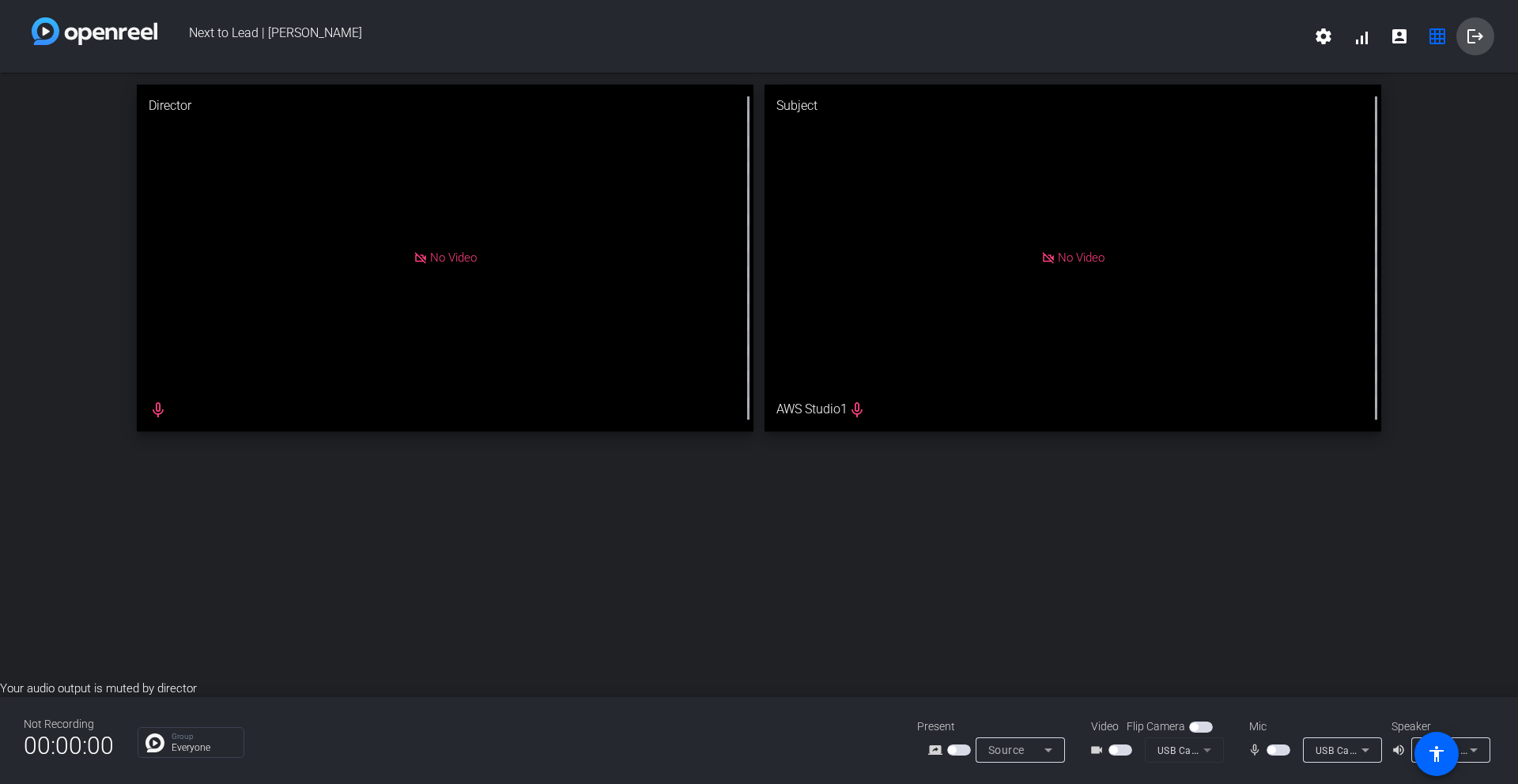
click at [1265, 37] on mat-icon "logout" at bounding box center [1475, 36] width 19 height 19
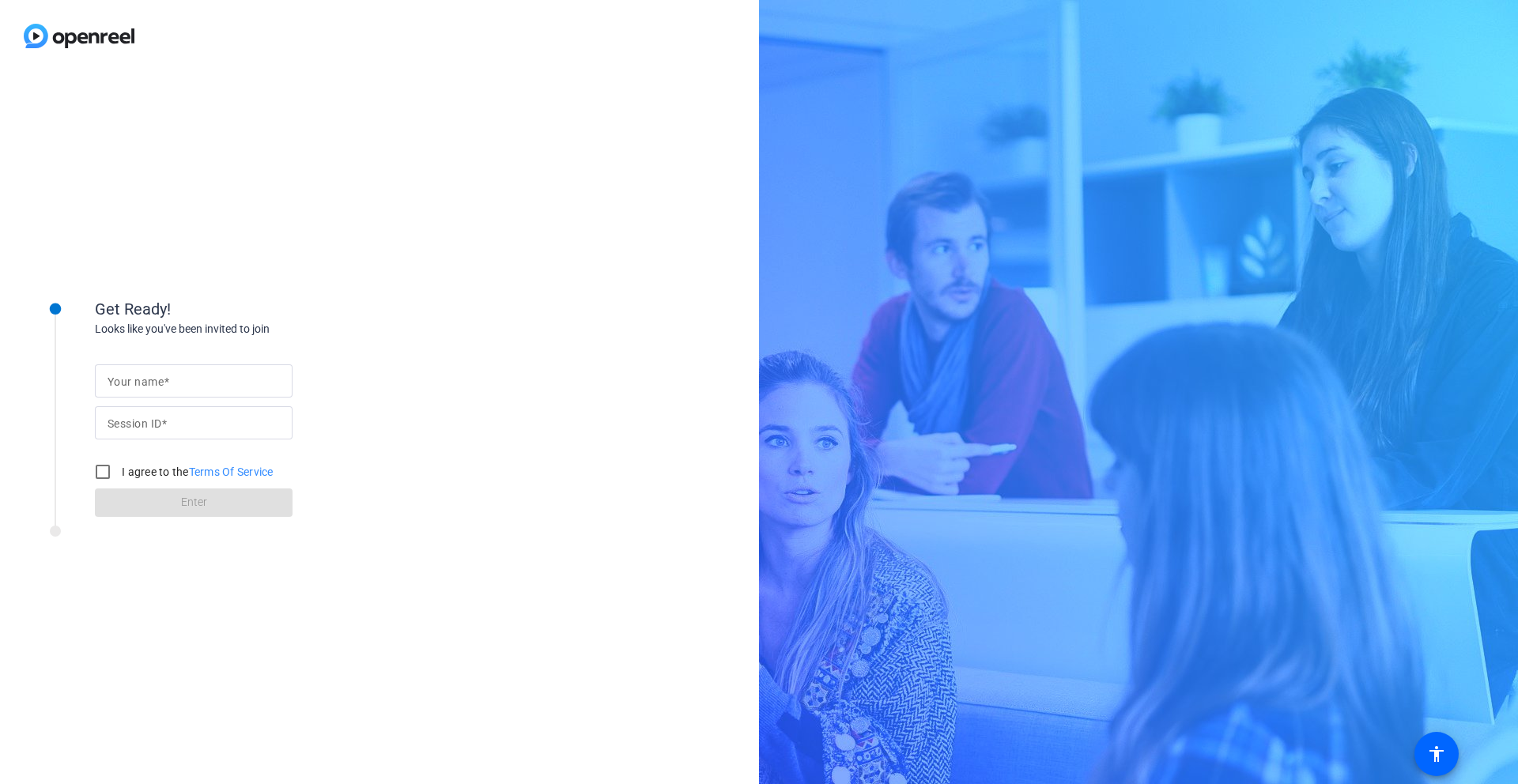
click at [220, 375] on input "Your name" at bounding box center [194, 381] width 173 height 19
type input "AWS Studio"
click at [234, 424] on input "Session ID" at bounding box center [194, 423] width 173 height 19
type input "JtyV"
click at [96, 467] on input "I agree to the Terms Of Service" at bounding box center [103, 472] width 32 height 32
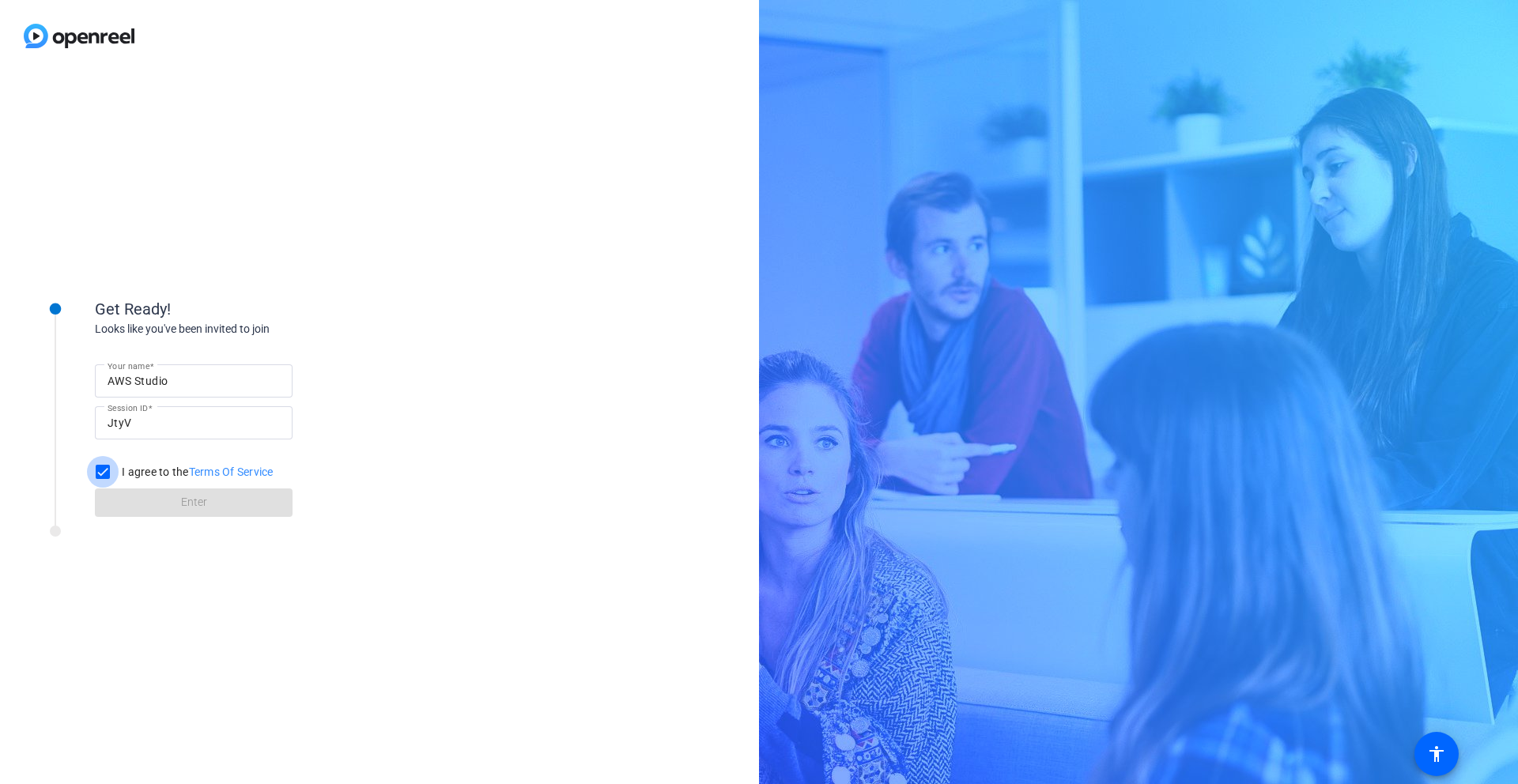
checkbox input "true"
click at [275, 493] on span at bounding box center [194, 502] width 198 height 38
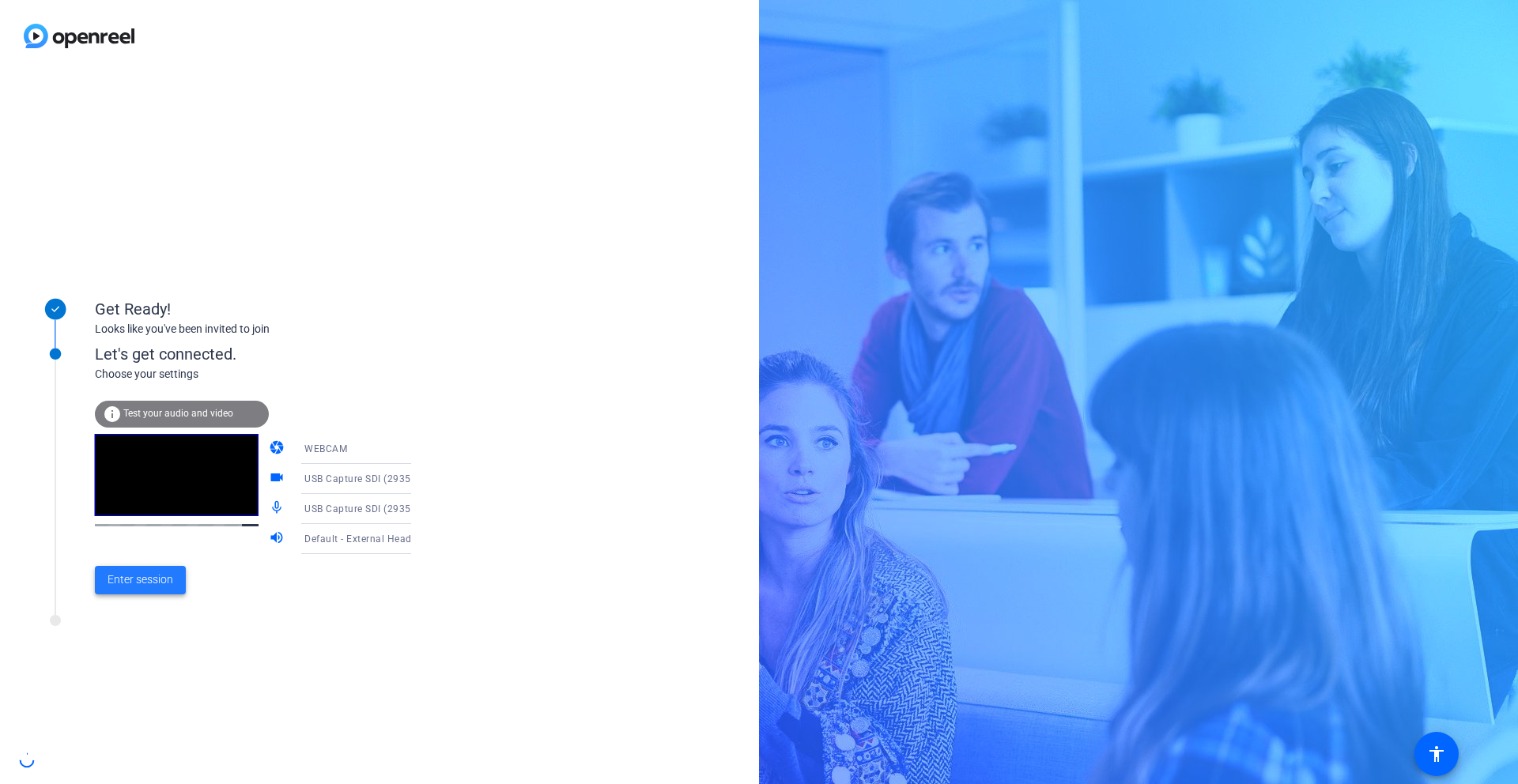
click at [140, 582] on span "Enter session" at bounding box center [141, 579] width 66 height 17
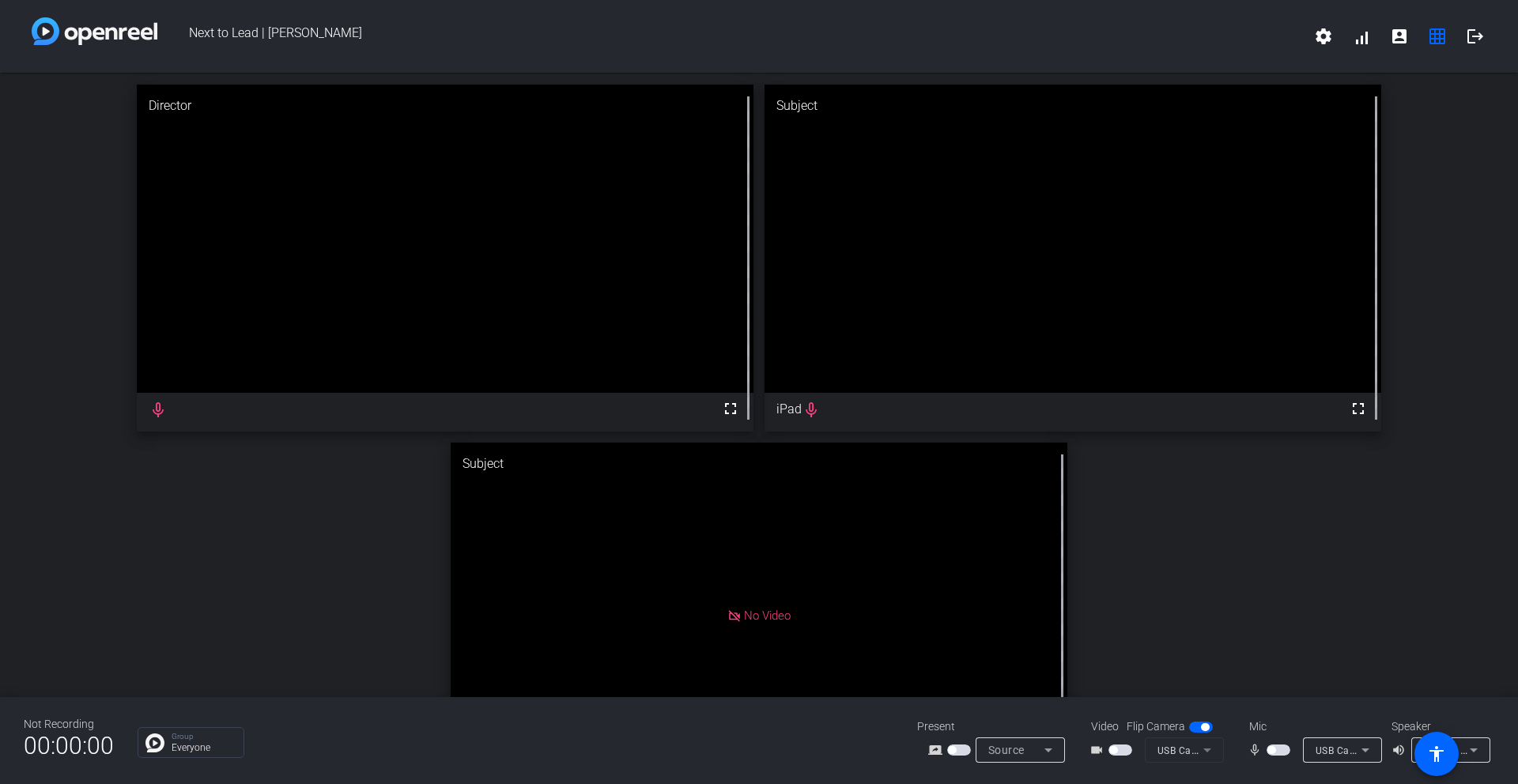
click at [1118, 699] on span "button" at bounding box center [1120, 749] width 24 height 11
click at [1265, 699] on span "button" at bounding box center [1278, 749] width 24 height 11
click at [733, 412] on mat-icon "fullscreen" at bounding box center [730, 408] width 19 height 19
